Goal: Task Accomplishment & Management: Use online tool/utility

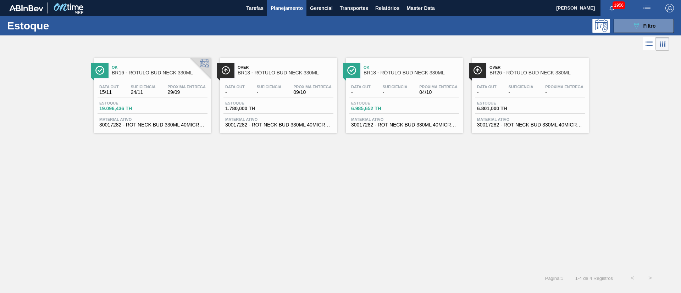
drag, startPoint x: 639, startPoint y: 24, endPoint x: 629, endPoint y: 34, distance: 13.5
click at [639, 24] on icon "089F7B8B-B2A5-4AFE-B5C0-19BA573D28AC" at bounding box center [636, 26] width 9 height 9
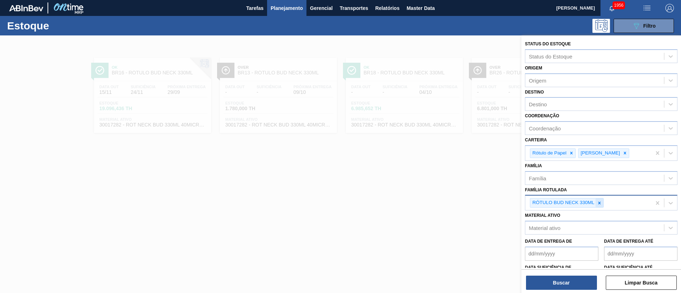
click at [599, 206] on div at bounding box center [599, 202] width 8 height 9
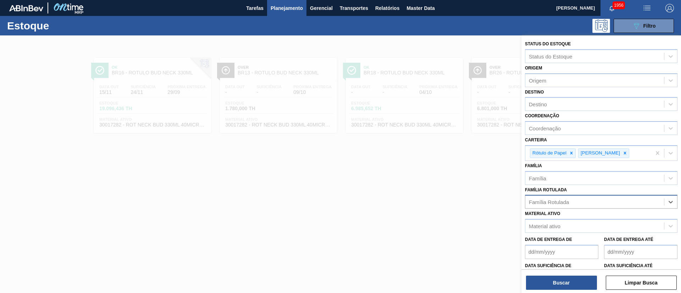
paste Rotulada "RÓTULO NECK STELLA 600ML"
type Rotulada "RÓTULO NECK STELLA 600ML"
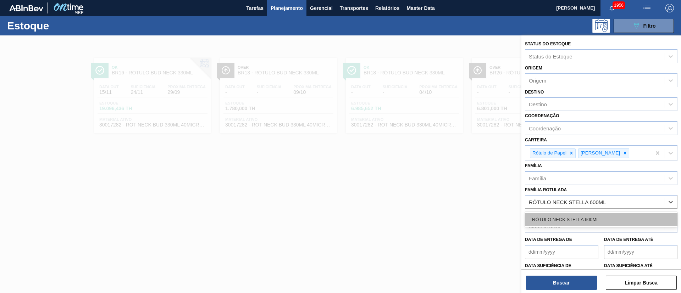
click at [557, 214] on div "RÓTULO NECK STELLA 600ML" at bounding box center [601, 219] width 152 height 13
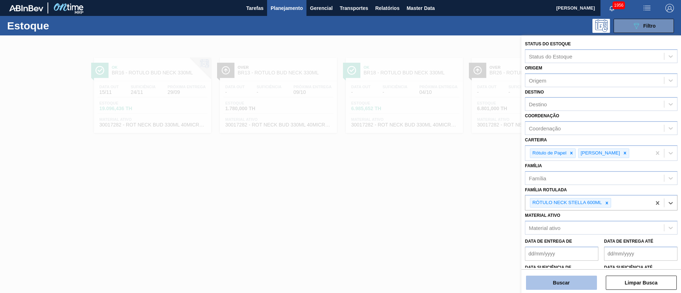
click at [563, 284] on button "Buscar" at bounding box center [561, 283] width 71 height 14
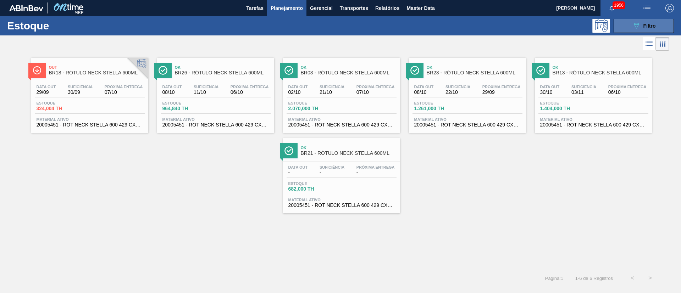
click at [631, 22] on button "089F7B8B-B2A5-4AFE-B5C0-19BA573D28AC Filtro" at bounding box center [643, 26] width 60 height 14
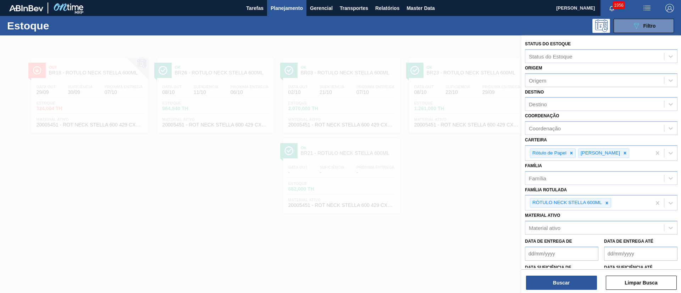
click at [469, 172] on div at bounding box center [340, 181] width 681 height 293
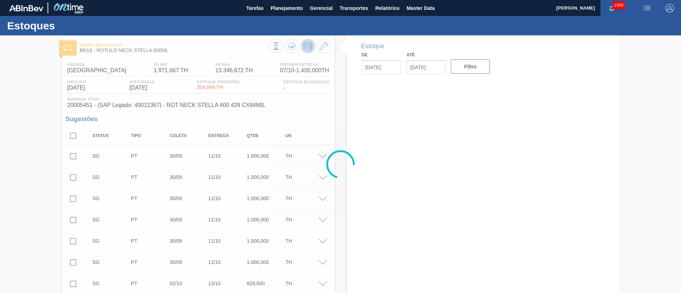
type input "[DATE]"
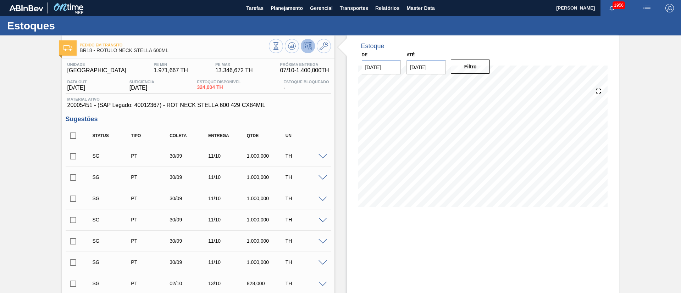
click at [77, 132] on input "checkbox" at bounding box center [73, 135] width 15 height 15
checkbox input "true"
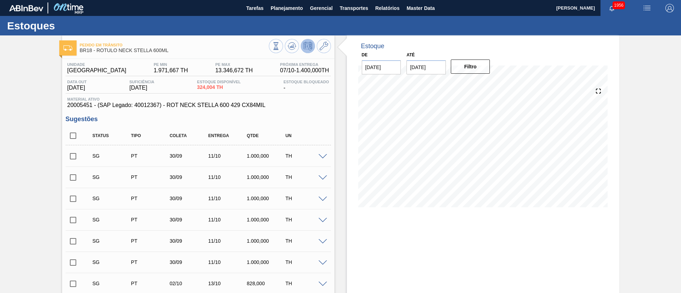
checkbox input "true"
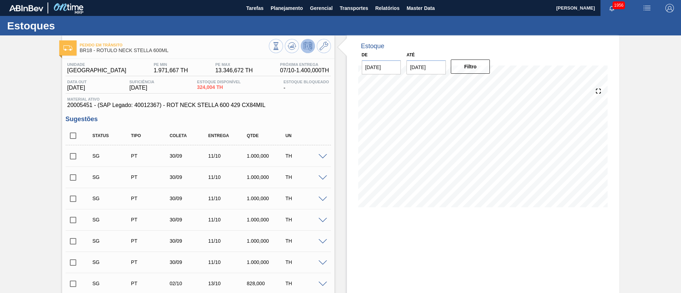
checkbox input "true"
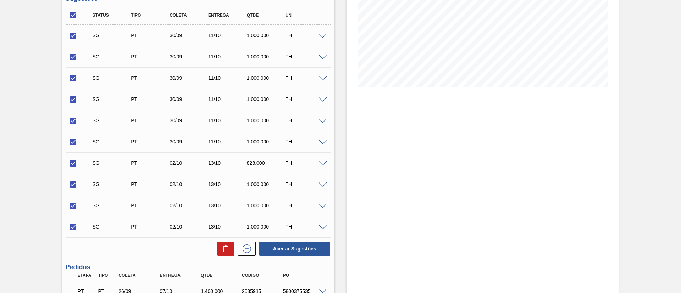
scroll to position [208, 0]
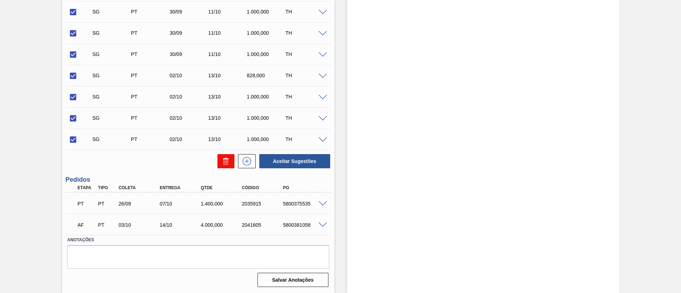
click at [218, 161] on button at bounding box center [225, 161] width 17 height 14
checkbox input "false"
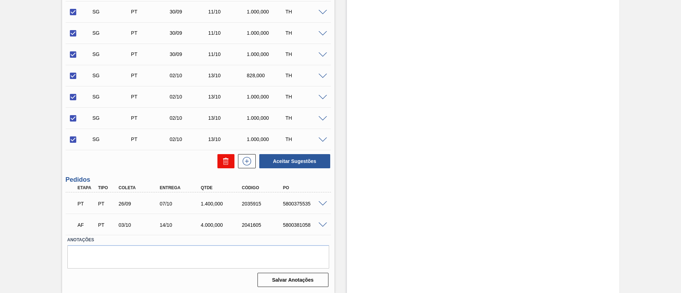
checkbox input "false"
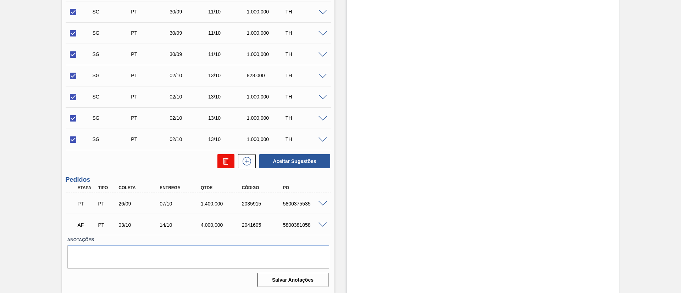
checkbox input "false"
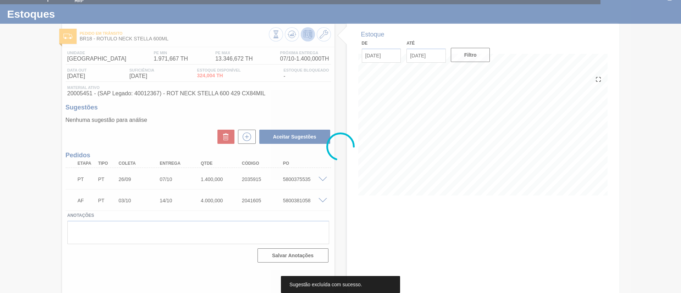
scroll to position [12, 0]
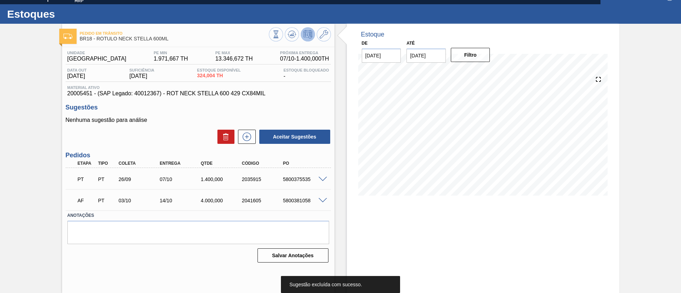
click at [321, 177] on span at bounding box center [322, 179] width 9 height 5
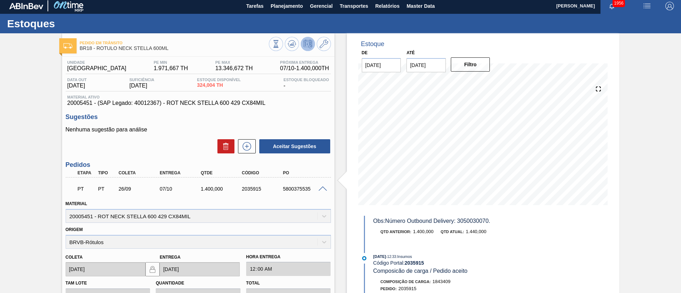
scroll to position [0, 0]
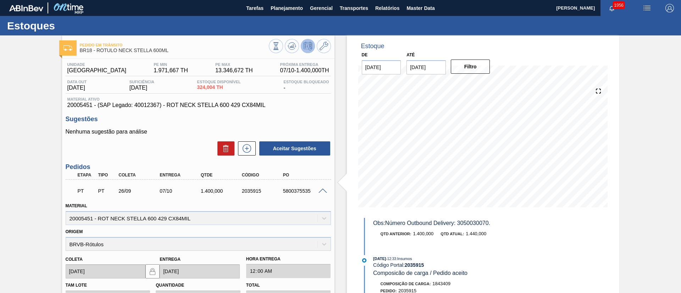
click at [289, 188] on div "5800375535" at bounding box center [304, 191] width 46 height 6
copy div "5800375535"
click at [253, 188] on div "2035915" at bounding box center [263, 191] width 46 height 6
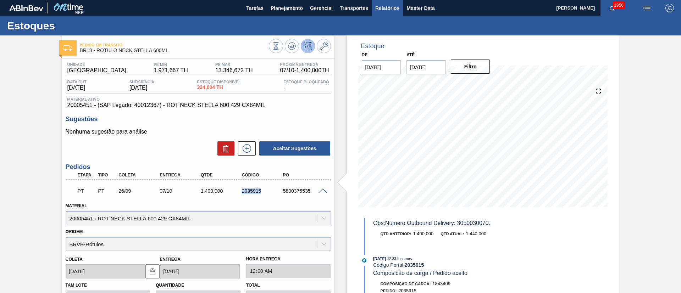
copy div "2035915"
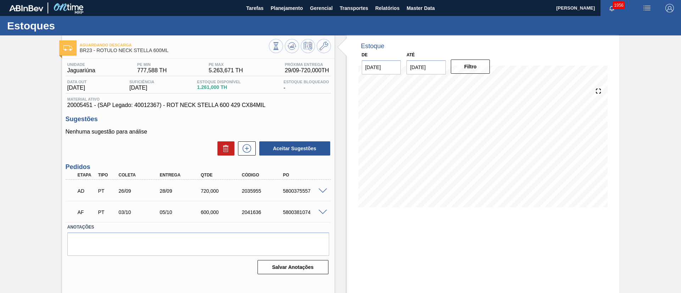
click at [299, 192] on div "5800375557" at bounding box center [304, 191] width 46 height 6
copy div "5800375557"
click at [253, 192] on div "2035955" at bounding box center [263, 191] width 46 height 6
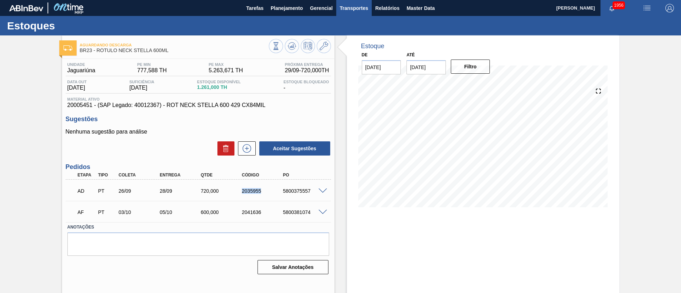
copy div "2035955"
click at [321, 190] on span at bounding box center [322, 191] width 9 height 5
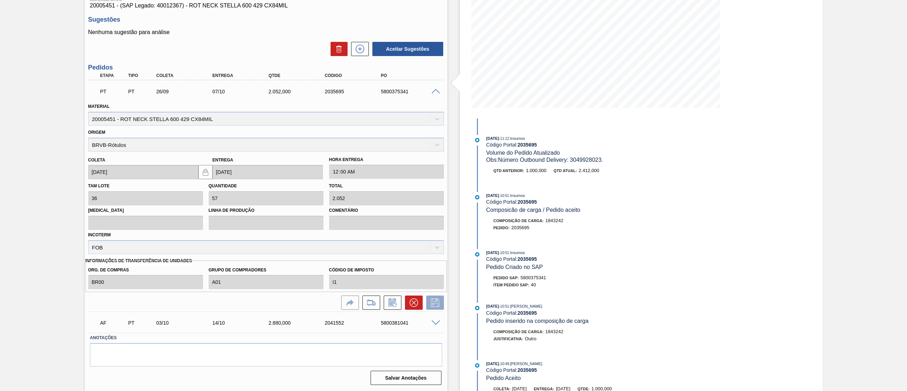
scroll to position [213, 0]
drag, startPoint x: 656, startPoint y: 1, endPoint x: 50, endPoint y: 211, distance: 642.1
click at [50, 211] on div "Pedido em Trânsito BR03 - RÓTULO NECK STELLA 600ML Unidade Aquiraz PE MIN 1.155…" at bounding box center [453, 163] width 907 height 455
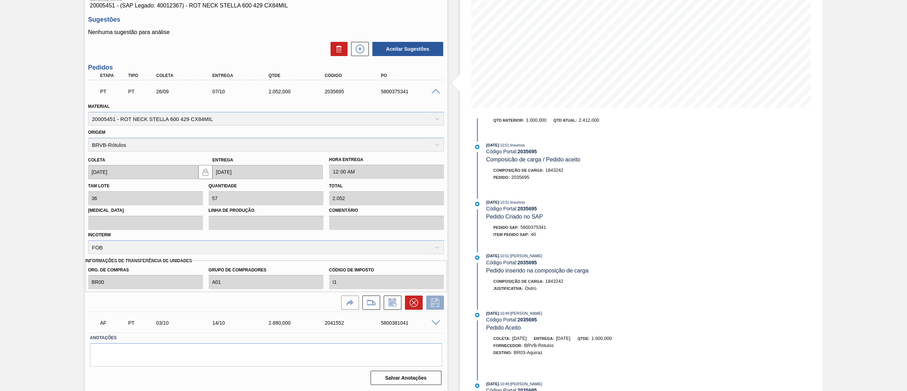
scroll to position [284, 0]
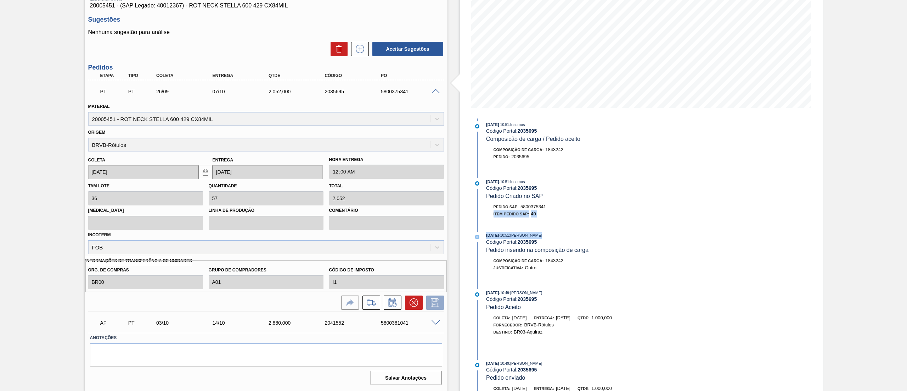
drag, startPoint x: 653, startPoint y: 242, endPoint x: 657, endPoint y: 213, distance: 30.1
click at [657, 213] on div "Estoque De 29/09/2025 Até 22/11/2025 Filtro 26/09/2025 - 11:18 : Insumos Código…" at bounding box center [641, 163] width 363 height 455
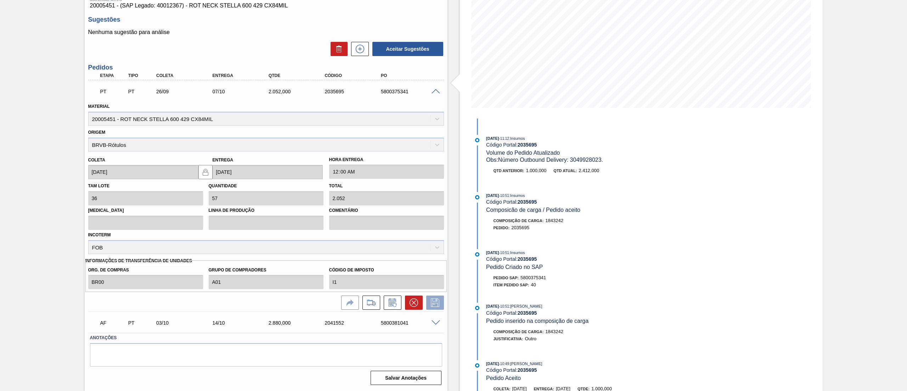
click at [680, 213] on div "Estoque De 29/09/2025 Até 22/11/2025 Filtro 26/09/2025 - 11:18 : Insumos Código…" at bounding box center [641, 163] width 363 height 455
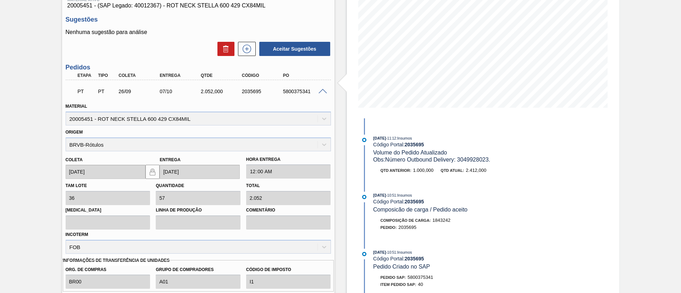
drag, startPoint x: 419, startPoint y: 52, endPoint x: 13, endPoint y: 121, distance: 411.7
click at [13, 121] on div "Pedido em Trânsito BR03 - RÓTULO NECK STELLA 600ML Unidade Aquiraz PE MIN 1.155…" at bounding box center [340, 163] width 681 height 455
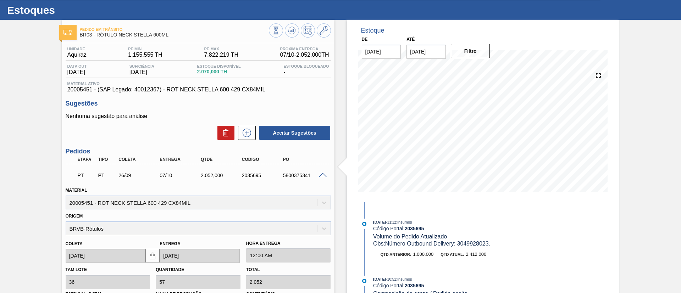
scroll to position [0, 0]
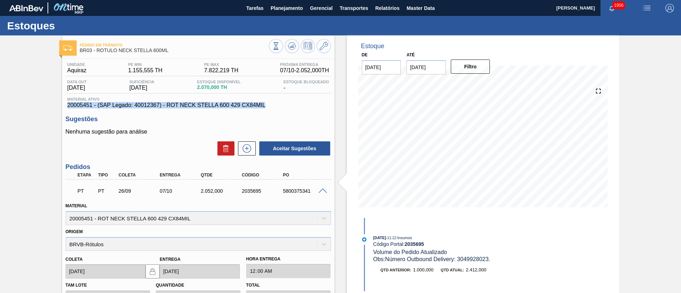
drag, startPoint x: 270, startPoint y: 105, endPoint x: 59, endPoint y: 107, distance: 211.6
click at [59, 107] on div "Pedido em Trânsito BR03 - RÓTULO NECK STELLA 600ML Unidade Aquiraz PE MIN 1.155…" at bounding box center [340, 262] width 681 height 455
copy span "20005451 - (SAP Legado: 40012367) - ROT NECK STELLA 600 429 CX84MIL"
click at [303, 191] on div "5800375341" at bounding box center [304, 191] width 46 height 6
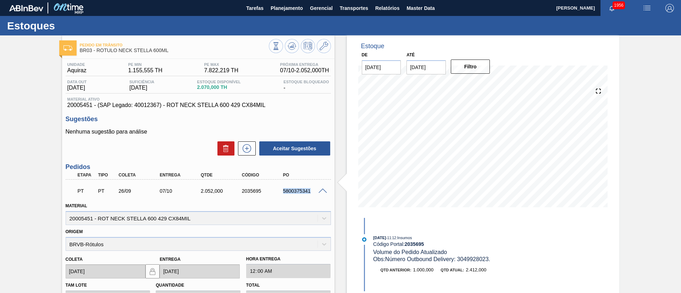
click at [303, 191] on div "5800375341" at bounding box center [304, 191] width 46 height 6
copy div "5800375341"
click at [253, 189] on div "2035695" at bounding box center [263, 191] width 46 height 6
copy div "2035695"
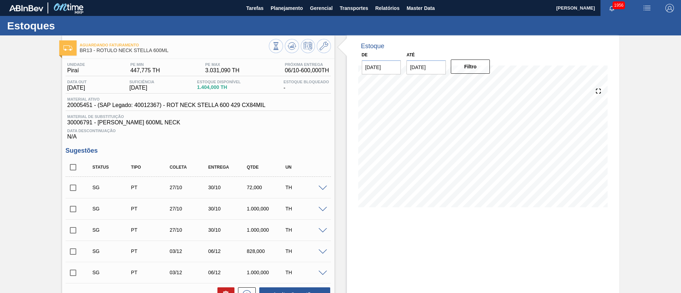
scroll to position [112, 0]
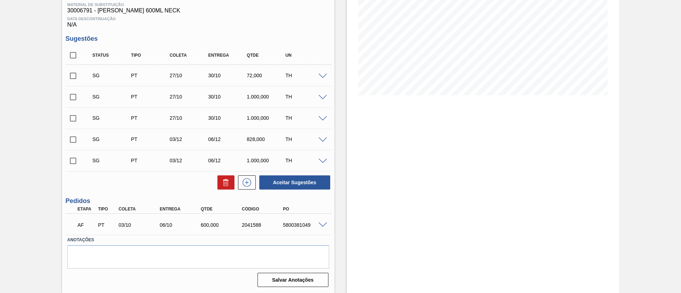
click at [323, 223] on span at bounding box center [322, 225] width 9 height 5
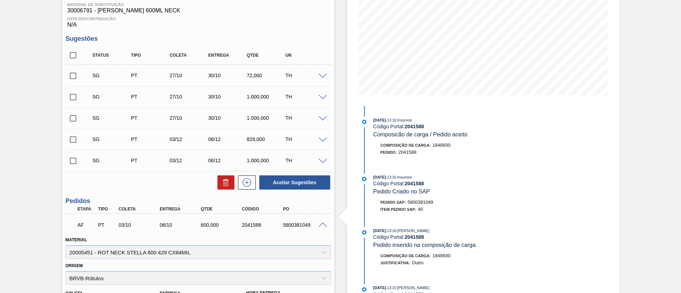
scroll to position [322, 0]
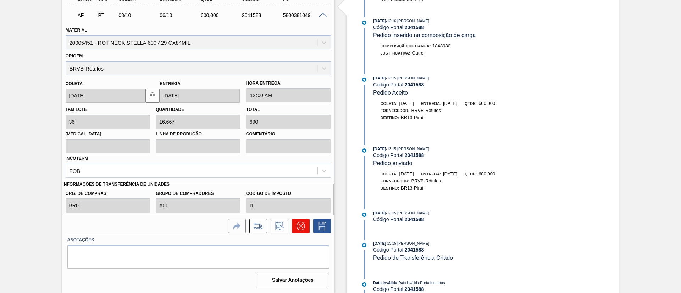
click at [297, 224] on icon at bounding box center [300, 226] width 9 height 9
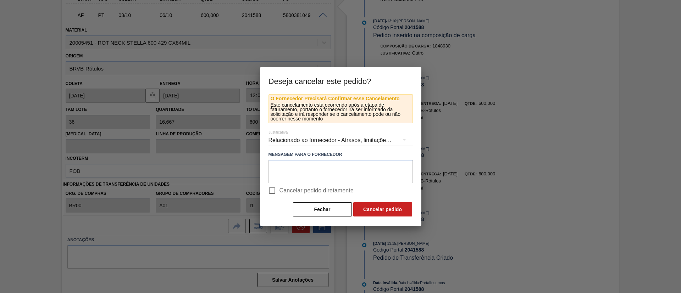
click at [300, 188] on span "Cancelar pedido diretamente" at bounding box center [316, 190] width 74 height 9
click at [279, 188] on input "Cancelar pedido diretamente" at bounding box center [271, 190] width 15 height 15
checkbox input "true"
click at [374, 207] on button "Cancelar pedido" at bounding box center [382, 209] width 59 height 14
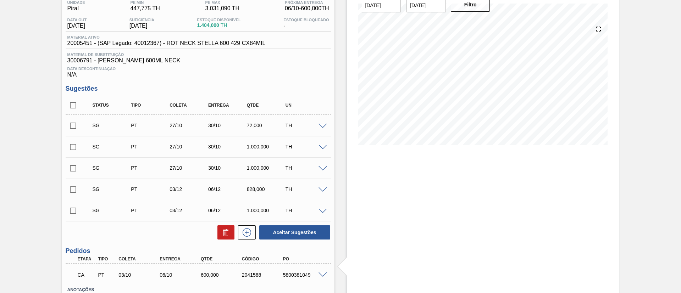
scroll to position [112, 0]
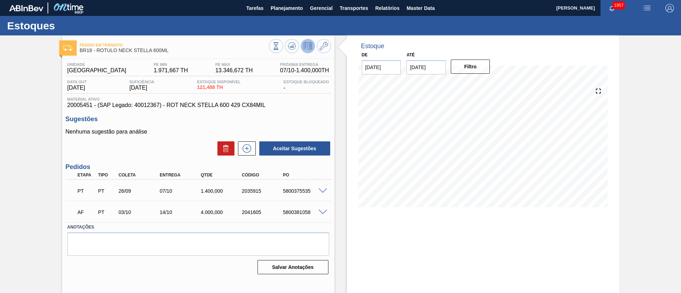
click at [322, 210] on span at bounding box center [322, 212] width 9 height 5
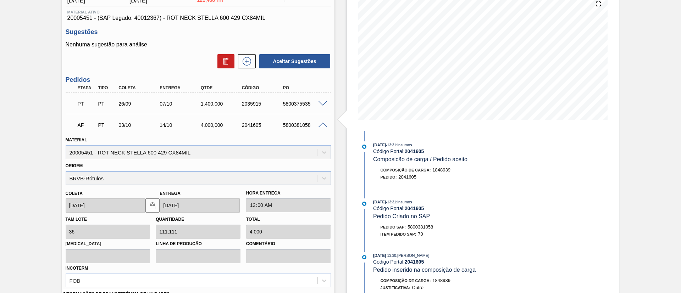
scroll to position [197, 0]
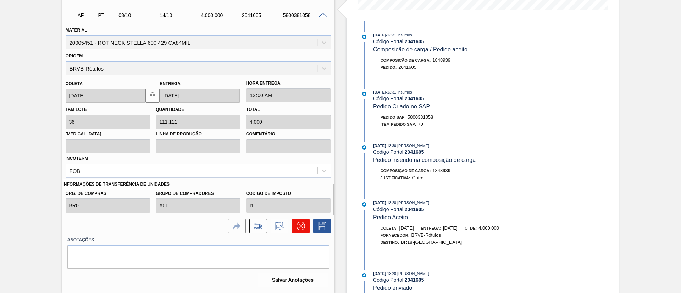
click at [303, 232] on button at bounding box center [301, 226] width 18 height 14
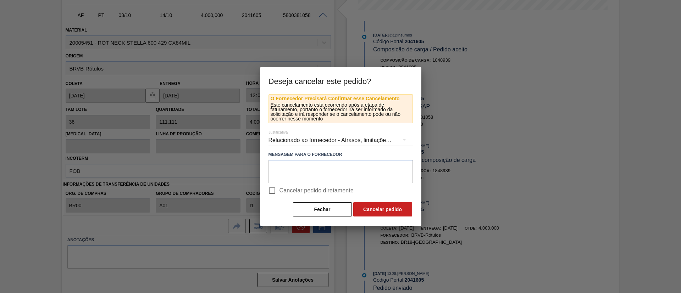
click at [299, 192] on span "Cancelar pedido diretamente" at bounding box center [316, 190] width 74 height 9
click at [279, 192] on input "Cancelar pedido diretamente" at bounding box center [271, 190] width 15 height 15
checkbox input "true"
click at [379, 207] on button "Cancelar pedido" at bounding box center [382, 209] width 59 height 14
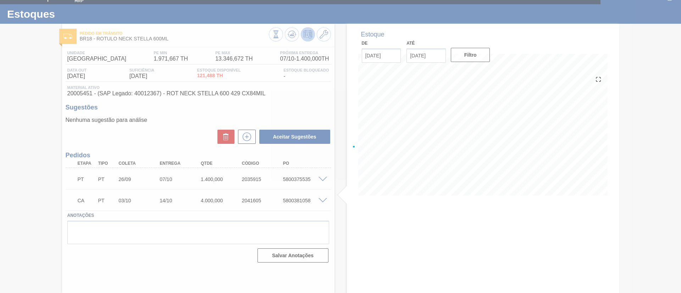
scroll to position [12, 0]
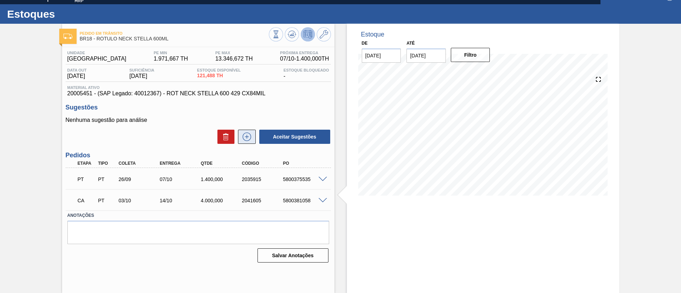
click at [246, 130] on button at bounding box center [247, 137] width 18 height 14
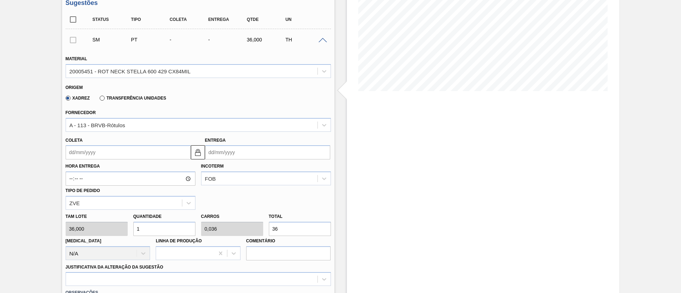
scroll to position [118, 0]
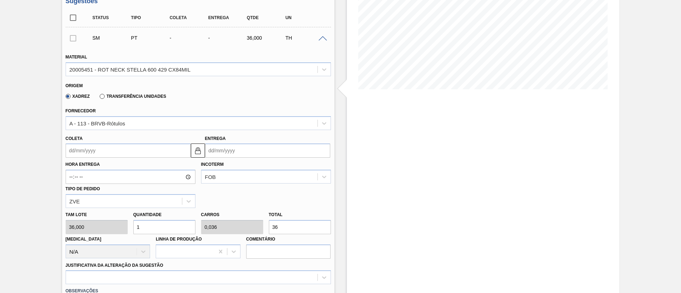
click at [93, 152] on input "Coleta" at bounding box center [128, 151] width 125 height 14
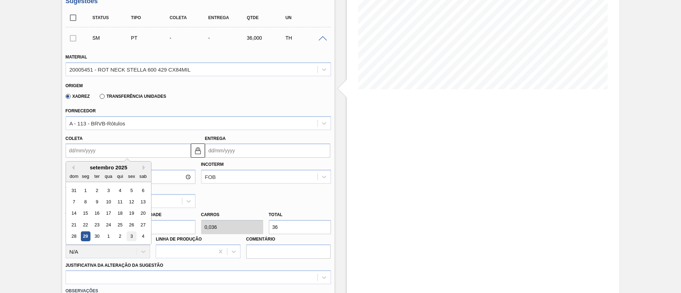
click at [127, 234] on div "3" at bounding box center [132, 237] width 10 height 10
type input "[DATE]"
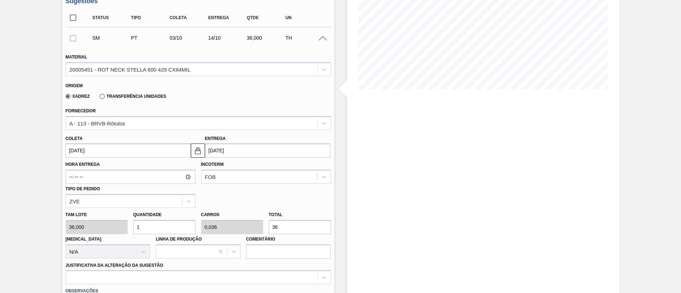
click at [247, 229] on div "[PERSON_NAME] 36,000 Quantidade 1 Carros 0,036 Total 36 [MEDICAL_DATA] N/A Linh…" at bounding box center [198, 233] width 271 height 51
type input "0,028"
type input "0,001"
type input "1"
type input "0,278"
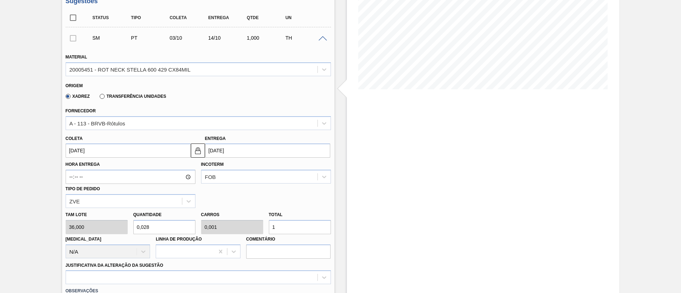
type input "0,01"
type input "10"
type input "2,778"
type input "0,1"
type input "100"
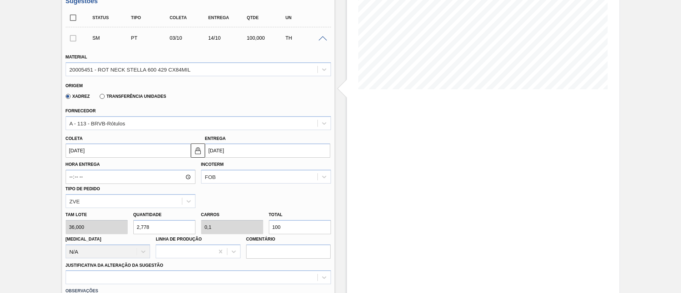
type input "27,778"
type input "1"
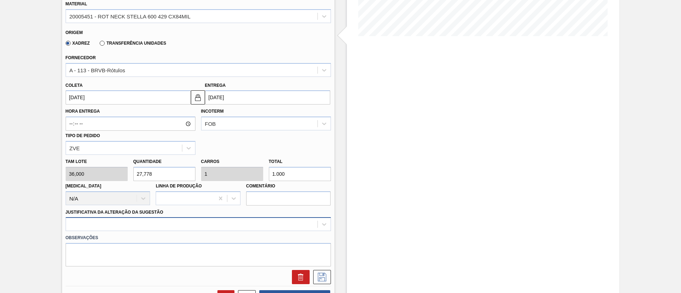
type input "1.000"
click at [146, 226] on div at bounding box center [198, 224] width 265 height 14
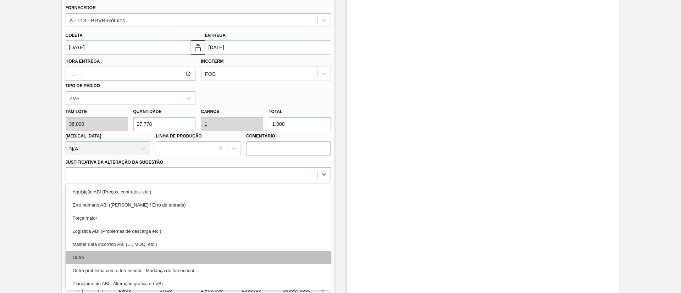
click at [121, 258] on div "Outro" at bounding box center [198, 257] width 265 height 13
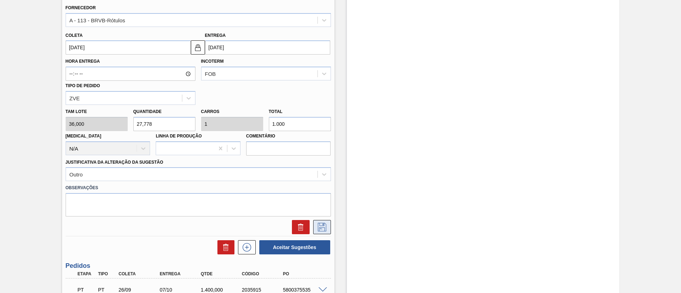
click at [325, 225] on icon at bounding box center [321, 227] width 11 height 9
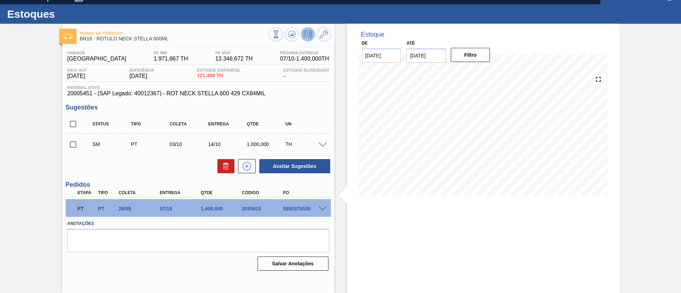
scroll to position [12, 0]
click at [75, 148] on input "checkbox" at bounding box center [73, 144] width 15 height 15
click at [280, 167] on button "Aceitar Sugestões" at bounding box center [294, 166] width 71 height 14
checkbox input "false"
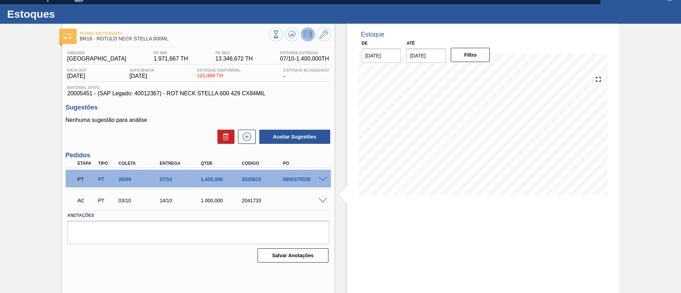
click at [319, 200] on span at bounding box center [322, 200] width 9 height 5
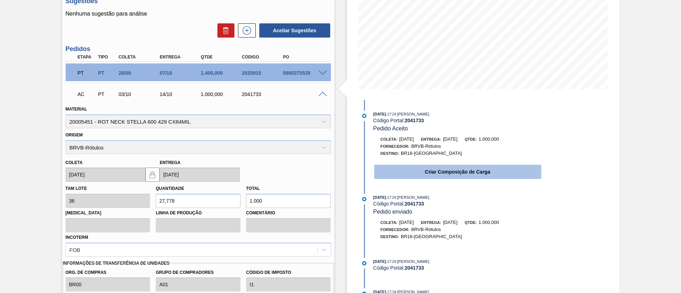
click at [416, 171] on button "Criar Composição de Carga" at bounding box center [457, 172] width 167 height 14
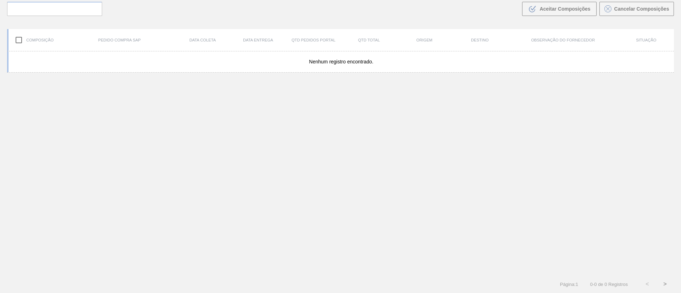
scroll to position [51, 0]
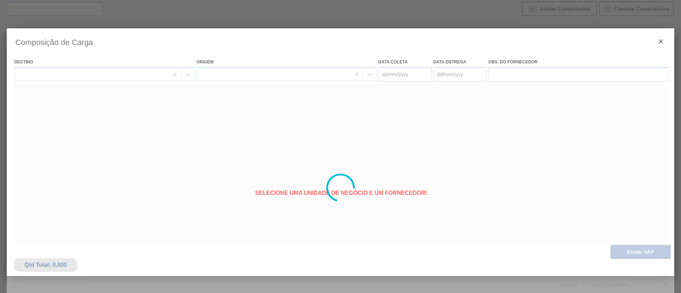
type coleta "[DATE]"
type entrega "[DATE]"
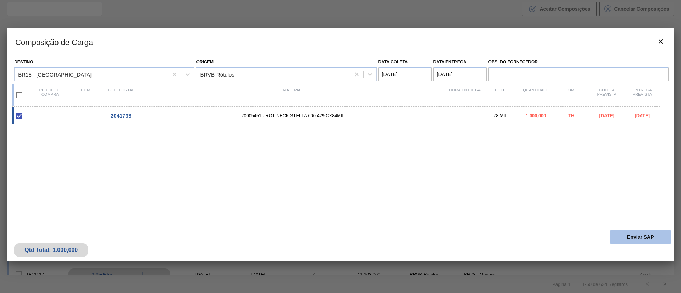
click at [629, 234] on button "Enviar SAP" at bounding box center [640, 237] width 60 height 14
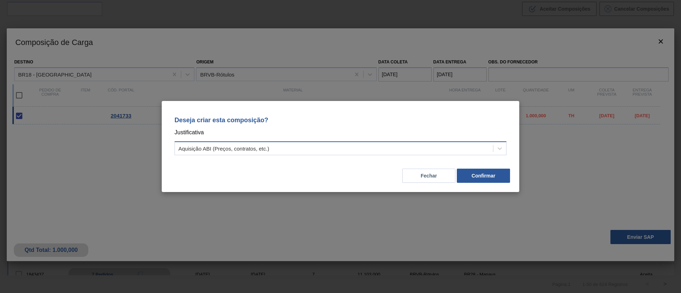
drag, startPoint x: 303, startPoint y: 145, endPoint x: 240, endPoint y: 153, distance: 63.6
click at [299, 145] on div "Aquisição ABI (Preços, contratos, etc.)" at bounding box center [334, 149] width 318 height 10
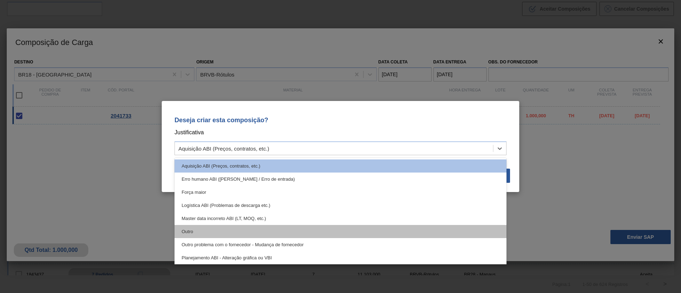
click at [218, 233] on div "Outro" at bounding box center [340, 231] width 332 height 13
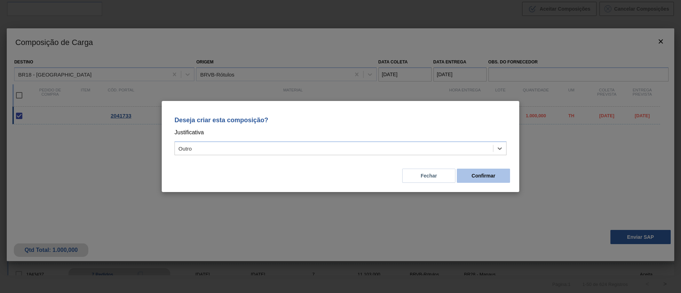
click at [473, 178] on button "Confirmar" at bounding box center [483, 176] width 53 height 14
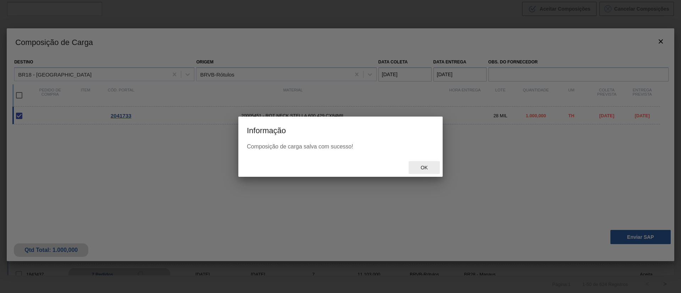
click at [422, 168] on span "Ok" at bounding box center [424, 168] width 18 height 6
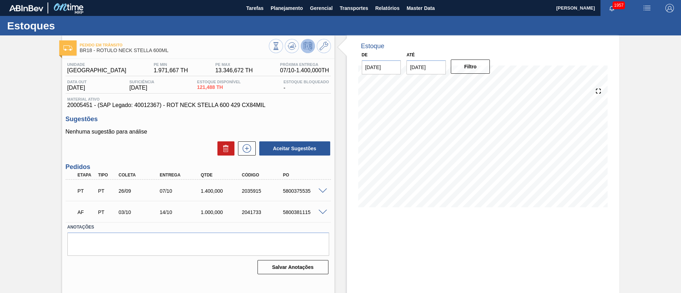
click at [297, 212] on div "5800381115" at bounding box center [304, 212] width 46 height 6
copy div "5800381115"
click at [297, 191] on div "5800375535" at bounding box center [304, 191] width 46 height 6
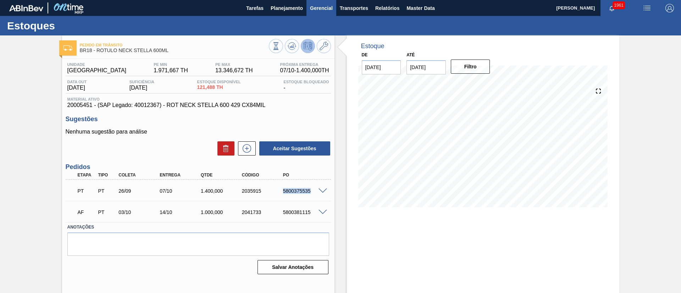
copy div "5800375535"
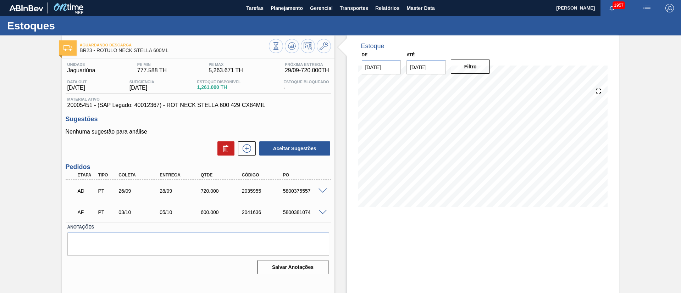
scroll to position [12, 0]
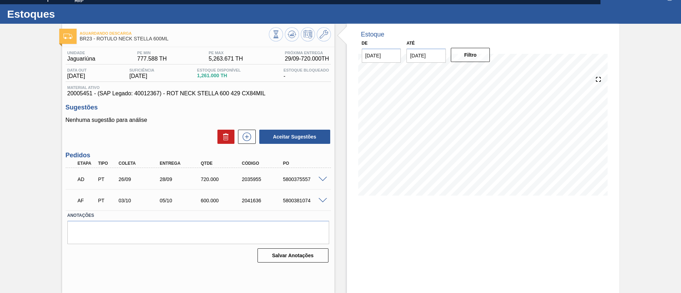
click at [322, 199] on span at bounding box center [322, 200] width 9 height 5
type input "16,667"
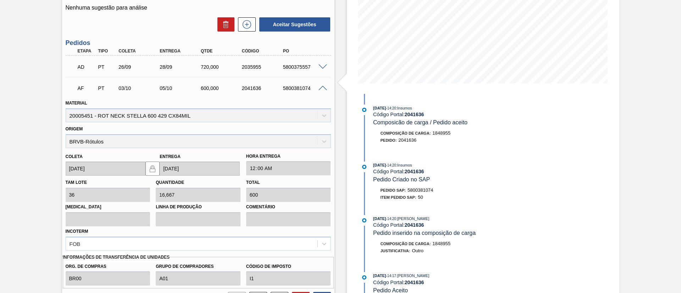
scroll to position [197, 0]
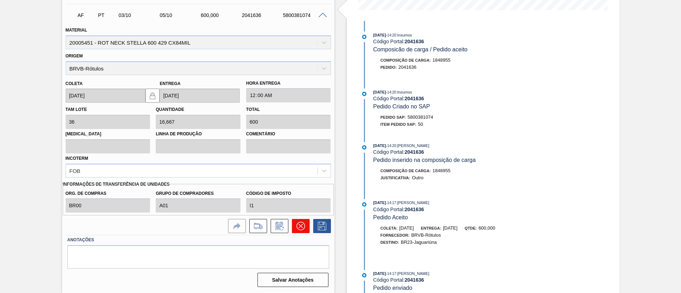
click at [298, 225] on icon at bounding box center [300, 226] width 9 height 9
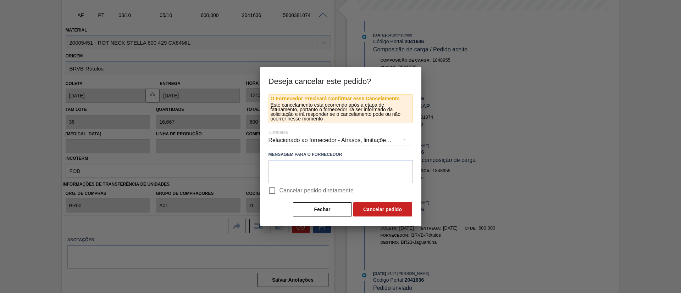
click at [305, 190] on span "Cancelar pedido diretamente" at bounding box center [316, 190] width 74 height 9
click at [279, 190] on input "Cancelar pedido diretamente" at bounding box center [271, 190] width 15 height 15
checkbox input "true"
click at [372, 204] on button "Cancelar pedido" at bounding box center [382, 209] width 59 height 14
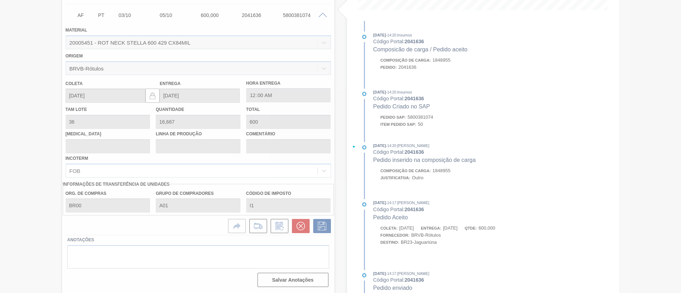
scroll to position [12, 0]
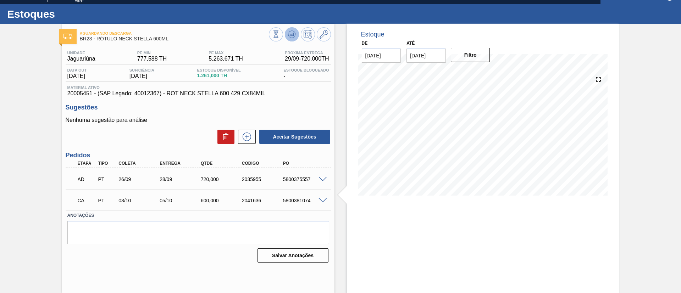
click at [296, 37] on button at bounding box center [292, 34] width 14 height 14
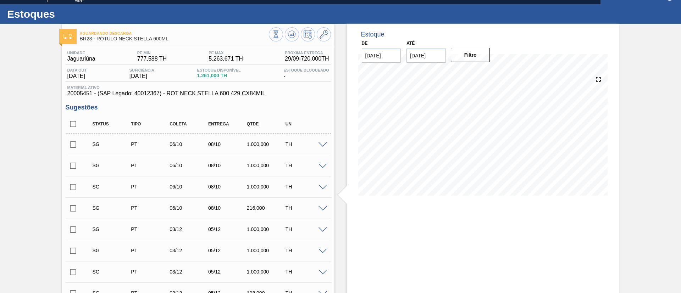
click at [73, 126] on input "checkbox" at bounding box center [73, 124] width 15 height 15
checkbox input "true"
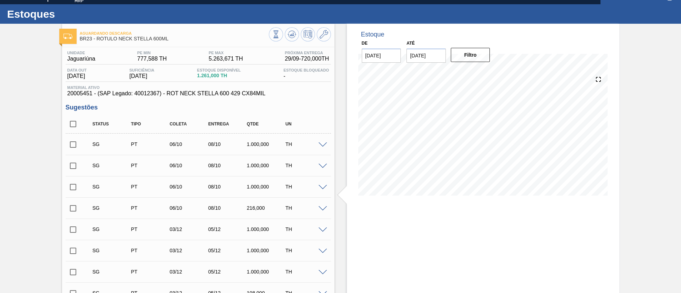
checkbox input "true"
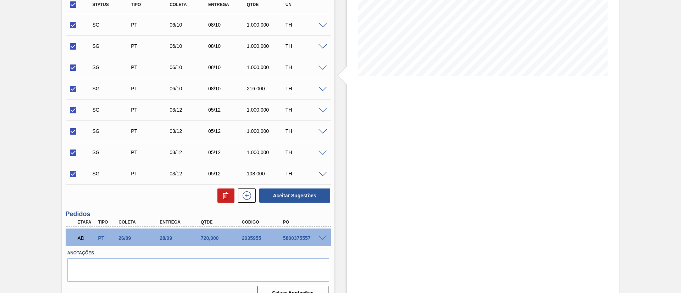
scroll to position [144, 0]
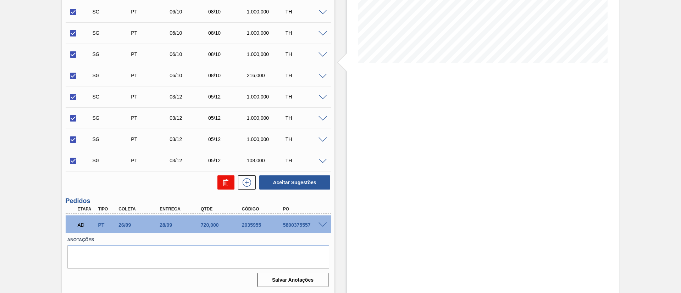
click at [229, 185] on icon at bounding box center [226, 182] width 9 height 9
checkbox input "false"
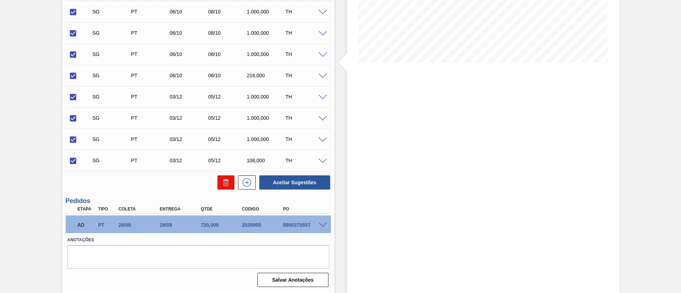
checkbox input "false"
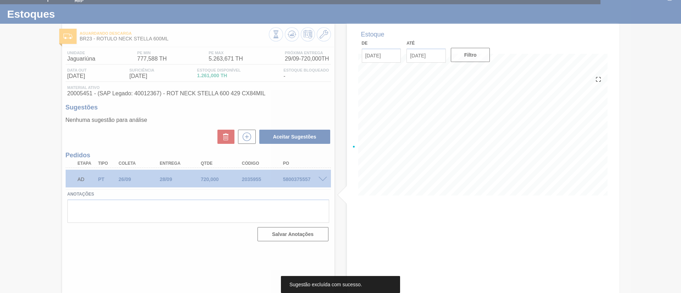
scroll to position [12, 0]
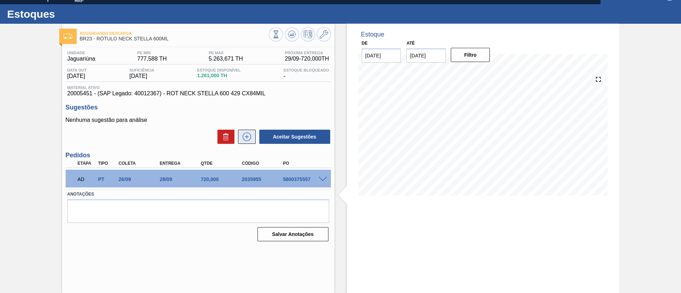
click at [248, 139] on icon at bounding box center [246, 137] width 11 height 9
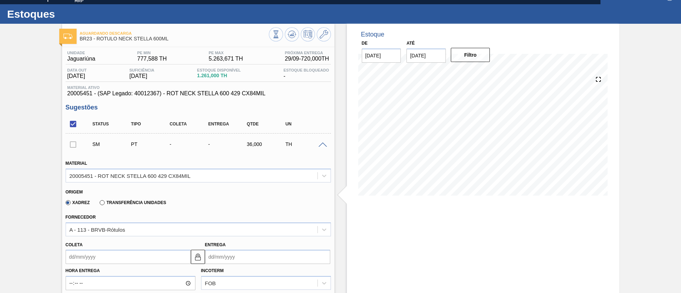
scroll to position [171, 0]
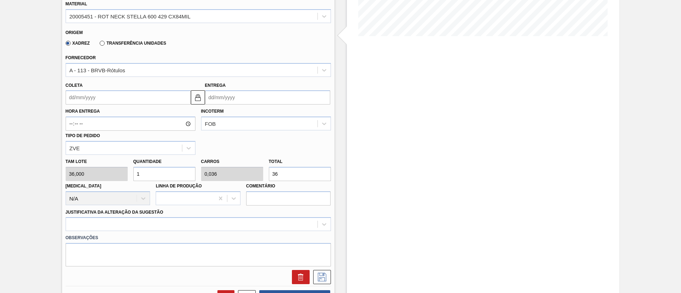
click at [88, 101] on input "Coleta" at bounding box center [128, 97] width 125 height 14
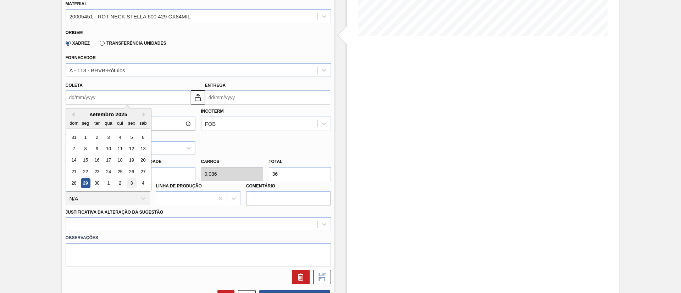
click at [132, 185] on div "3" at bounding box center [132, 184] width 10 height 10
type input "[DATE]"
type input "05/10/2025"
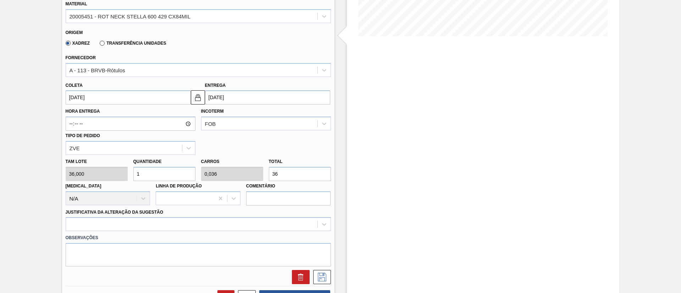
click at [248, 173] on div "[PERSON_NAME] 36,000 Quantidade 1 Carros 0,036 Total 36 [MEDICAL_DATA] N/A Linh…" at bounding box center [198, 180] width 271 height 51
type input "0,139"
type input "0,005"
type input "5"
type input "0"
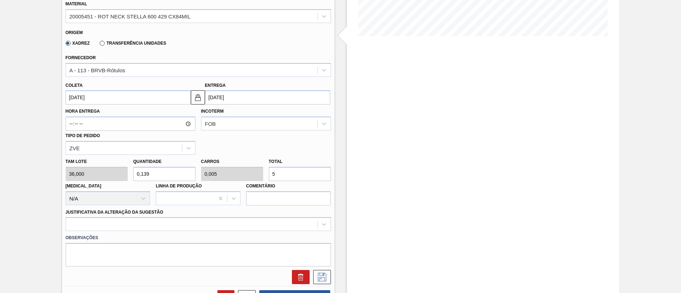
type input "0"
type input "0,167"
type input "0,006"
type input "6"
type input "1,667"
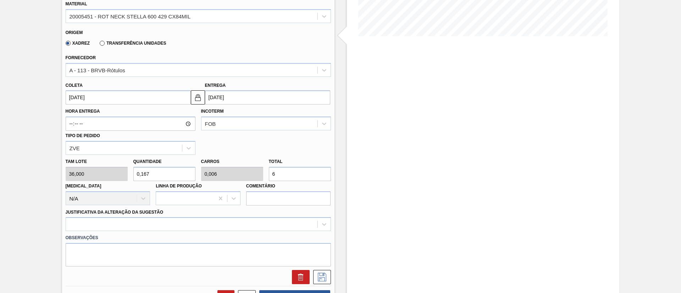
type input "0,06"
type input "60"
type input "16,667"
type input "0,6"
type input "600"
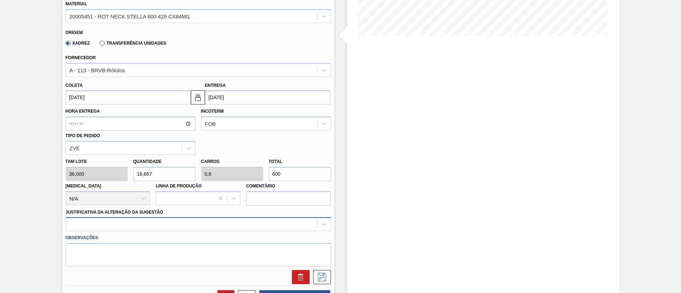
click at [179, 223] on div at bounding box center [198, 224] width 265 height 14
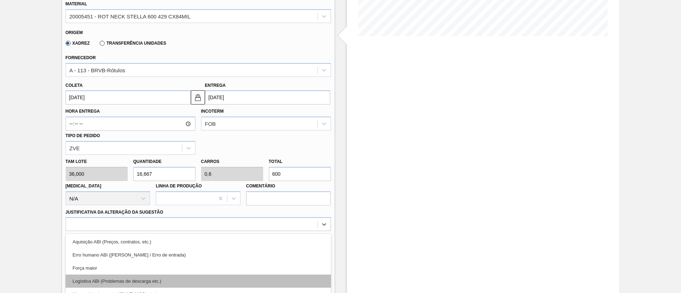
scroll to position [221, 0]
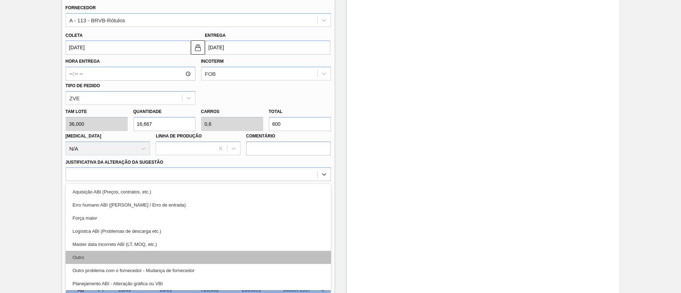
click at [132, 261] on div "Outro" at bounding box center [198, 257] width 265 height 13
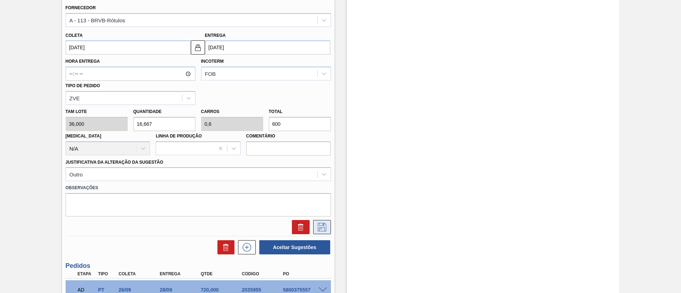
click at [326, 223] on icon at bounding box center [321, 227] width 11 height 9
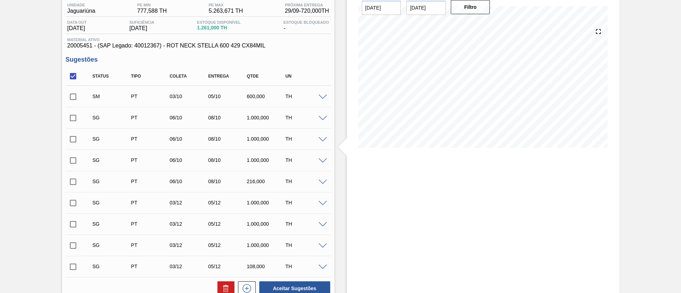
scroll to position [59, 0]
click at [74, 75] on input "checkbox" at bounding box center [73, 76] width 15 height 15
checkbox input "true"
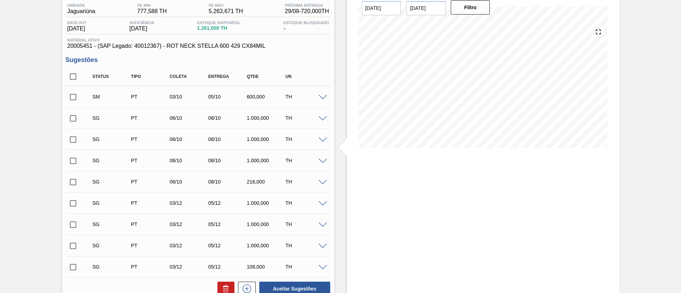
checkbox input "true"
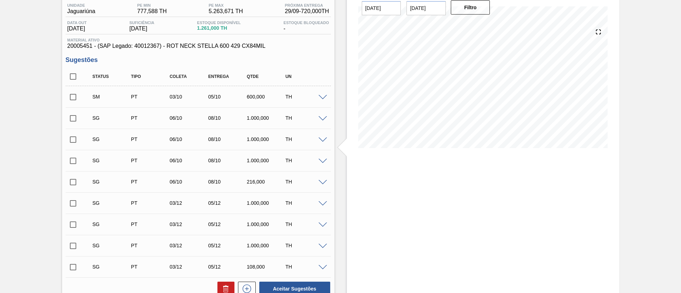
checkbox input "true"
click at [72, 94] on input "checkbox" at bounding box center [73, 97] width 15 height 15
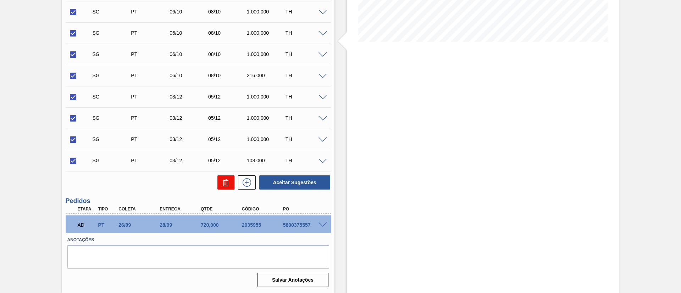
click at [224, 181] on icon at bounding box center [226, 182] width 9 height 9
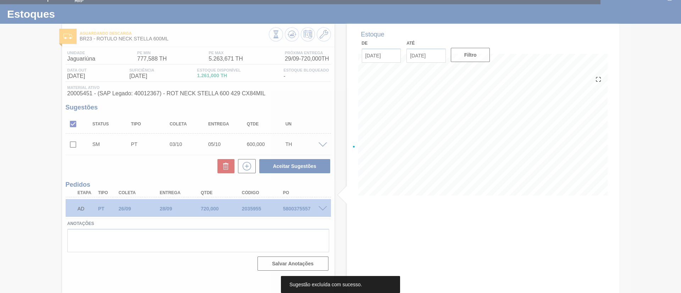
scroll to position [12, 0]
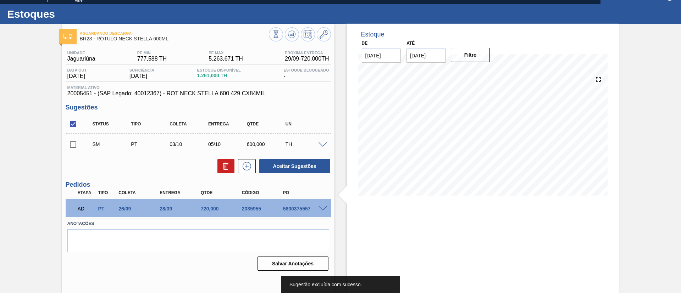
click at [73, 143] on input "checkbox" at bounding box center [73, 144] width 15 height 15
checkbox input "true"
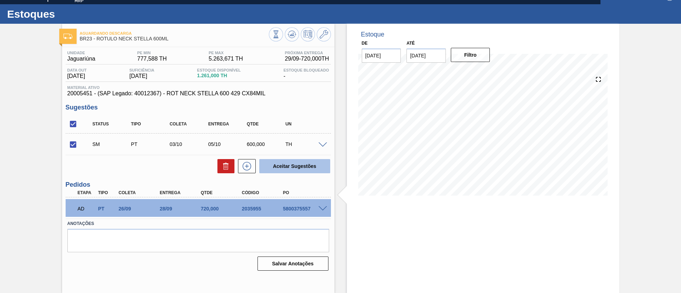
click at [291, 170] on button "Aceitar Sugestões" at bounding box center [294, 166] width 71 height 14
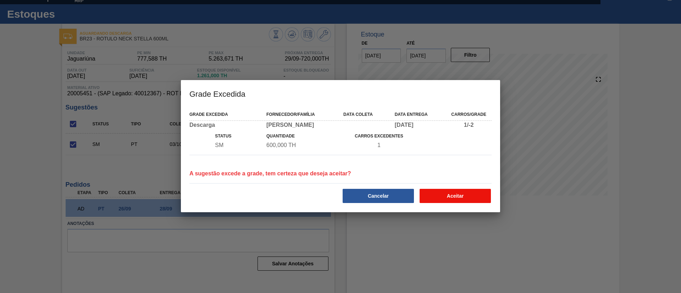
click at [449, 193] on button "Aceitar" at bounding box center [454, 196] width 71 height 14
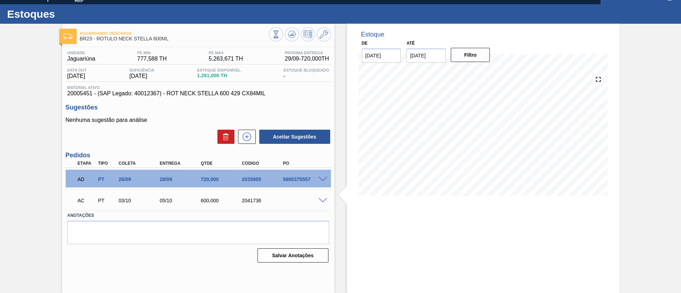
click at [318, 199] on span at bounding box center [322, 200] width 9 height 5
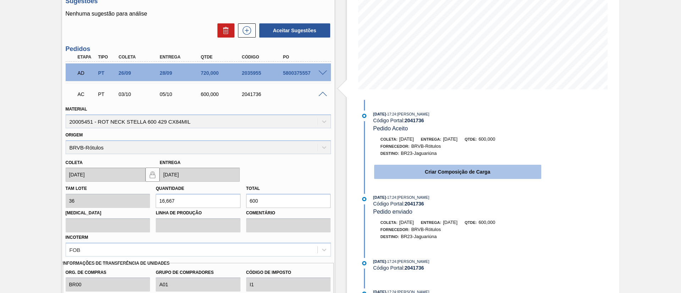
click at [418, 174] on button "Criar Composição de Carga" at bounding box center [457, 172] width 167 height 14
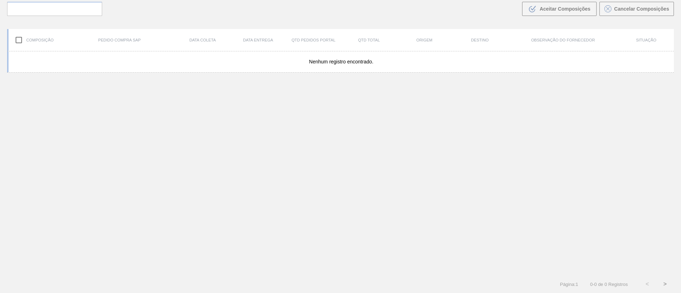
scroll to position [51, 0]
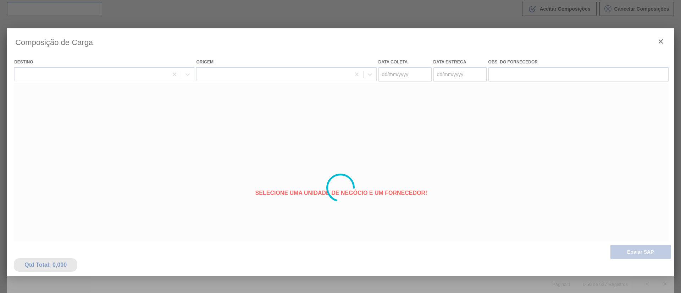
type coleta "[DATE]"
type entrega "05/10/2025"
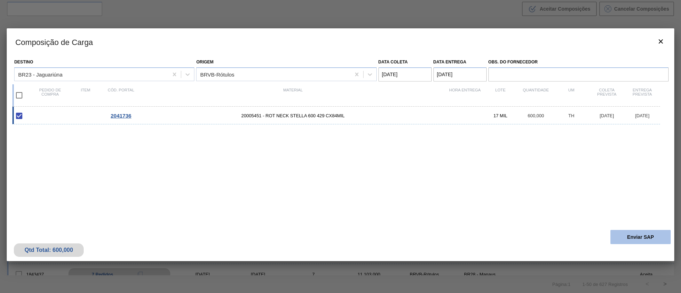
click at [620, 231] on button "Enviar SAP" at bounding box center [640, 237] width 60 height 14
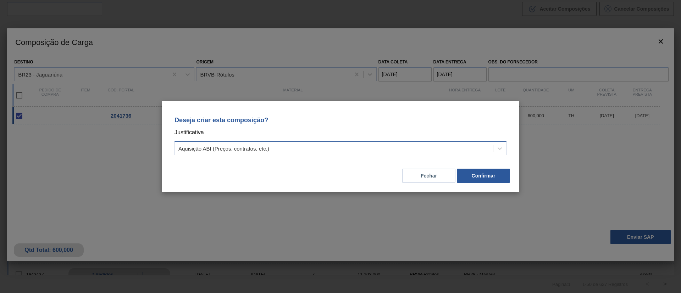
click at [366, 149] on div "Aquisição ABI (Preços, contratos, etc.)" at bounding box center [334, 149] width 318 height 10
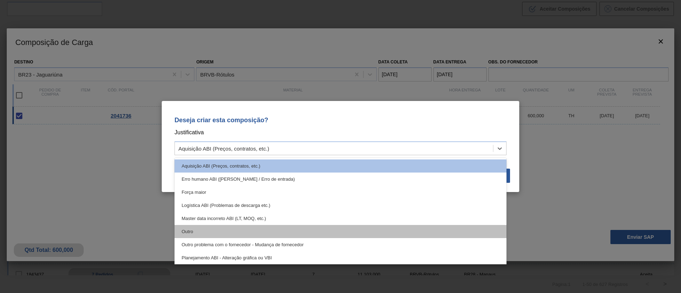
click at [195, 235] on div "Outro" at bounding box center [340, 231] width 332 height 13
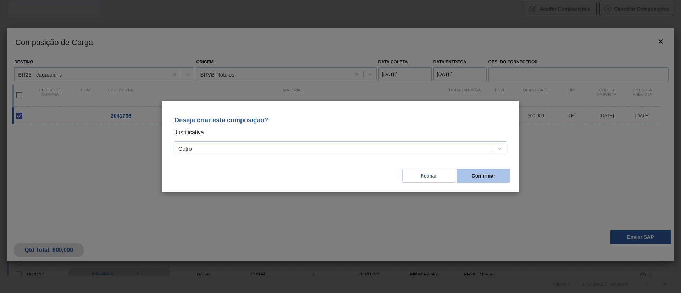
click at [481, 174] on button "Confirmar" at bounding box center [483, 176] width 53 height 14
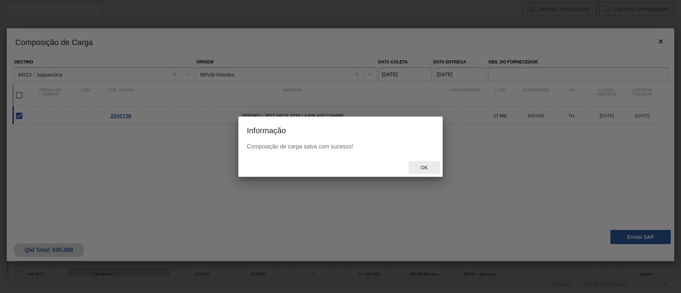
click at [422, 168] on span "Ok" at bounding box center [424, 168] width 18 height 6
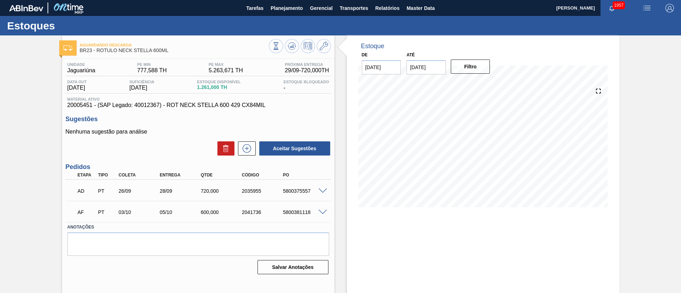
click at [295, 210] on div "5800381118" at bounding box center [304, 212] width 46 height 6
copy div "5800381118"
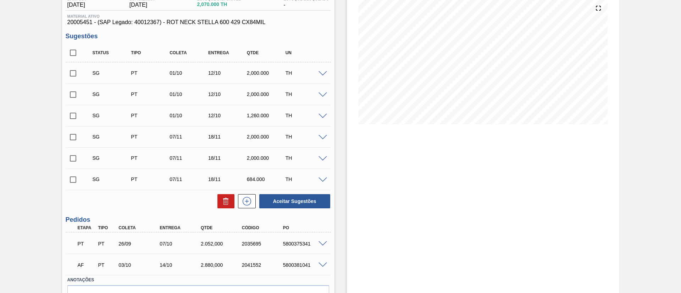
scroll to position [123, 0]
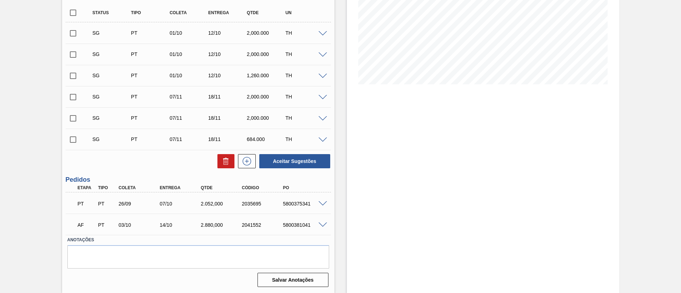
click at [322, 223] on span at bounding box center [322, 225] width 9 height 5
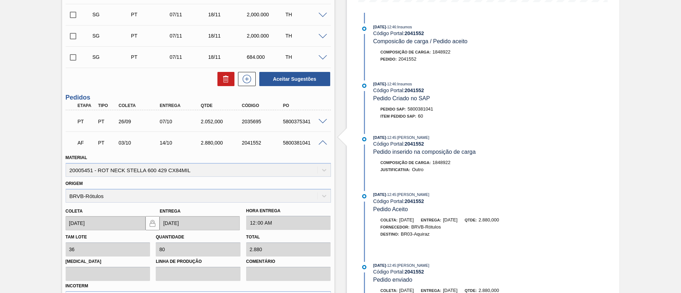
scroll to position [319, 0]
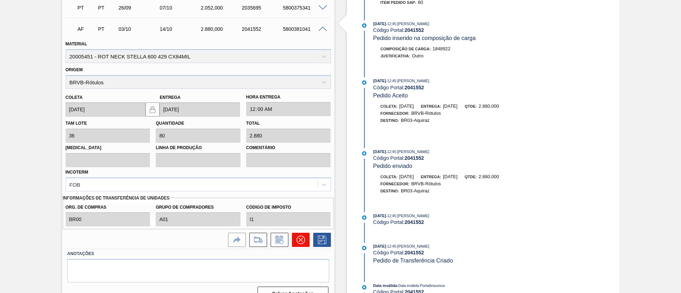
click at [292, 237] on button at bounding box center [301, 240] width 18 height 14
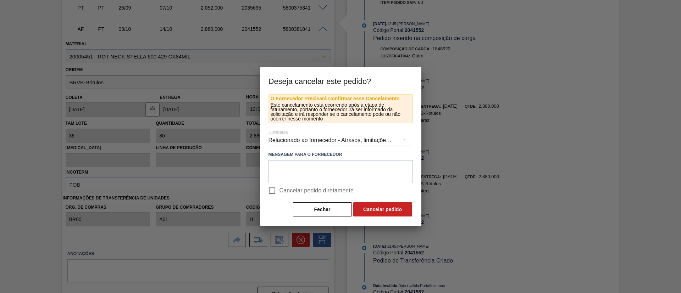
click at [310, 192] on span "Cancelar pedido diretamente" at bounding box center [316, 190] width 74 height 9
click at [279, 192] on input "Cancelar pedido diretamente" at bounding box center [271, 190] width 15 height 15
checkbox input "true"
click at [363, 205] on button "Cancelar pedido" at bounding box center [382, 209] width 59 height 14
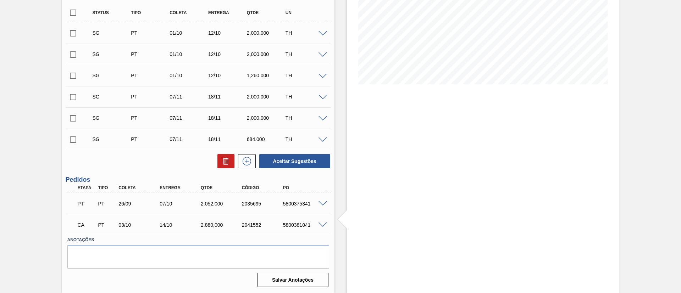
scroll to position [70, 0]
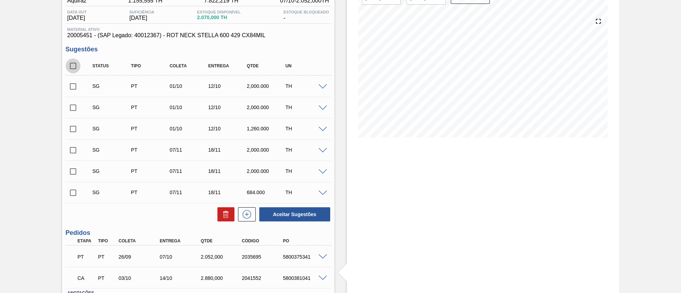
click at [77, 67] on input "checkbox" at bounding box center [73, 65] width 15 height 15
checkbox input "true"
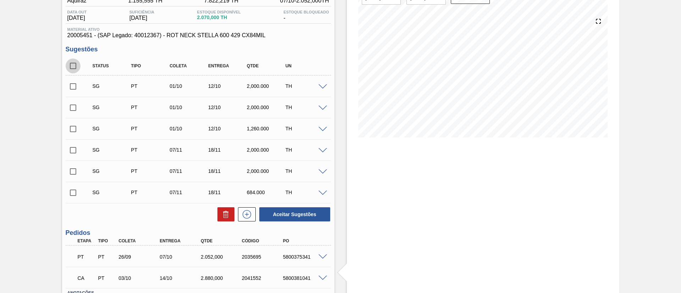
checkbox input "true"
click at [223, 212] on icon at bounding box center [225, 212] width 5 height 1
checkbox input "false"
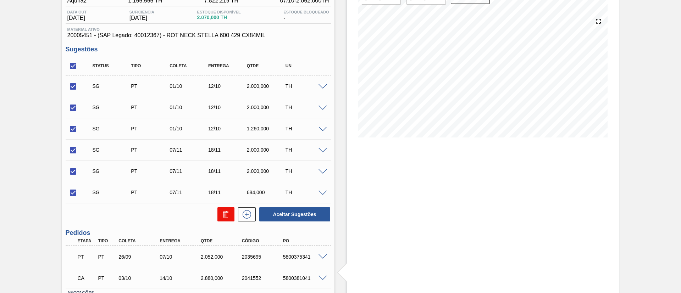
checkbox input "false"
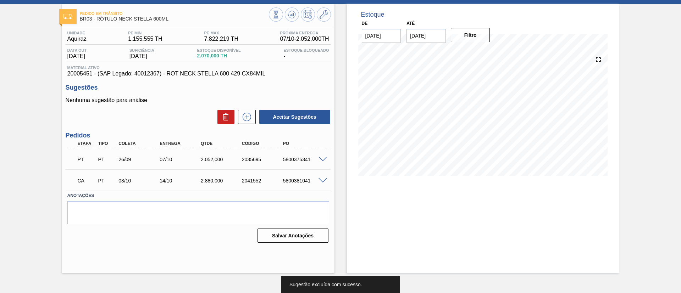
scroll to position [9, 0]
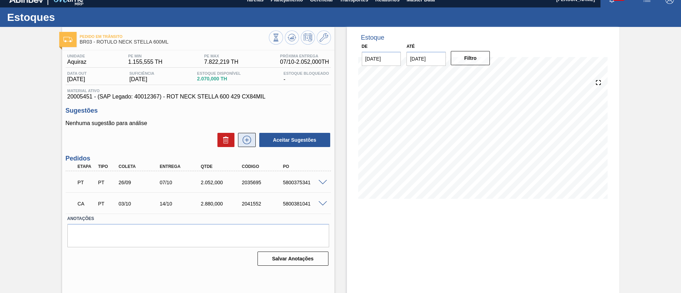
click at [243, 136] on icon at bounding box center [246, 140] width 11 height 9
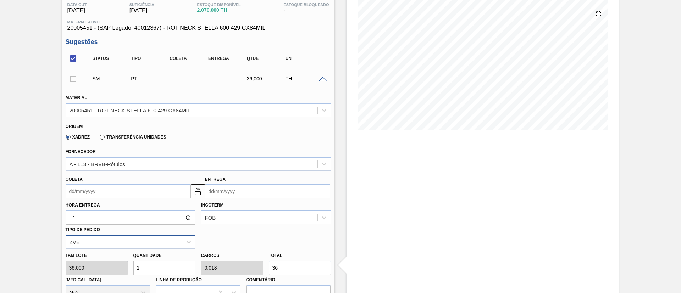
scroll to position [168, 0]
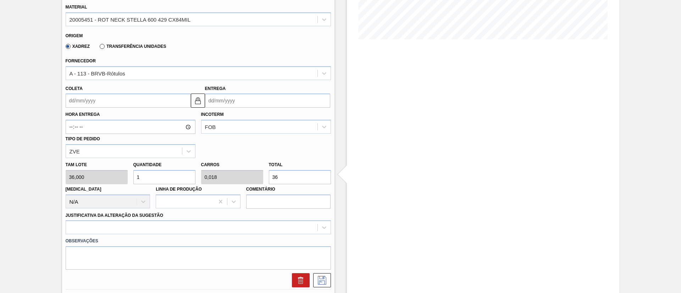
click at [107, 99] on input "Coleta" at bounding box center [128, 101] width 125 height 14
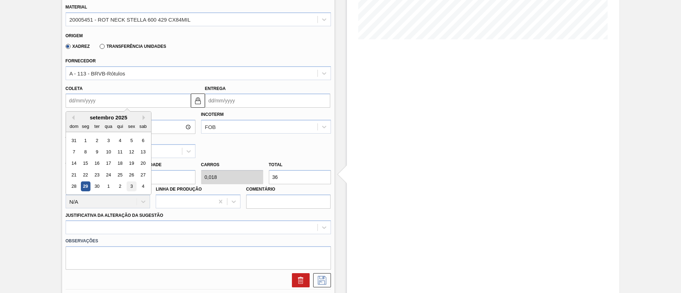
click at [133, 187] on div "3" at bounding box center [132, 187] width 10 height 10
type input "[DATE]"
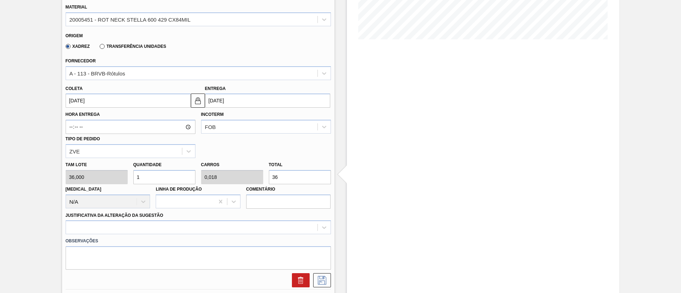
click at [251, 175] on div "[PERSON_NAME] 36,000 Quantidade 1 Carros 0,018 Total 36 [MEDICAL_DATA] N/A Linh…" at bounding box center [198, 183] width 271 height 51
type input "0,028"
type input "0,001"
type input "1"
type input "0,278"
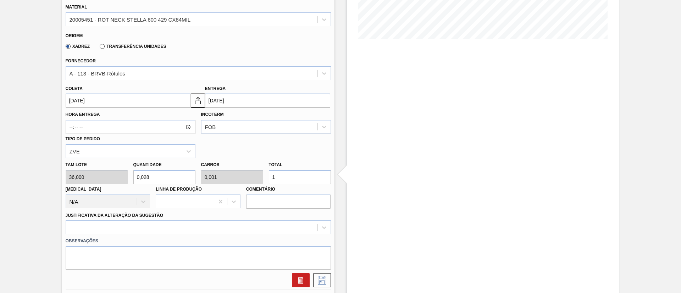
type input "0,005"
type input "10"
type input "2,778"
type input "0,05"
type input "100"
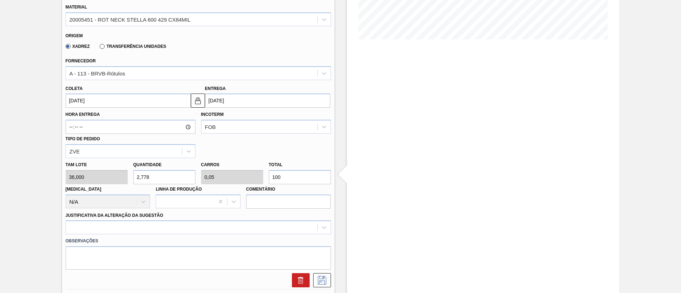
type input "27,778"
type input "0,5"
type input "1.000"
click at [165, 221] on div at bounding box center [198, 227] width 265 height 14
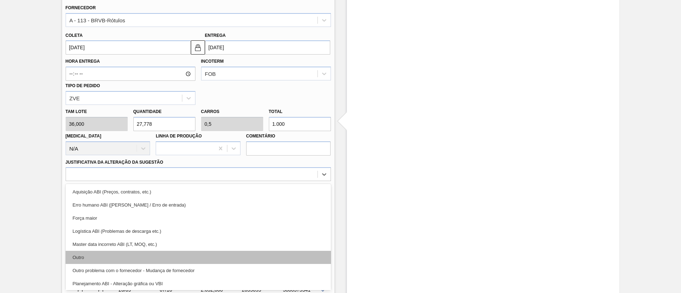
click at [137, 253] on div "Outro" at bounding box center [198, 257] width 265 height 13
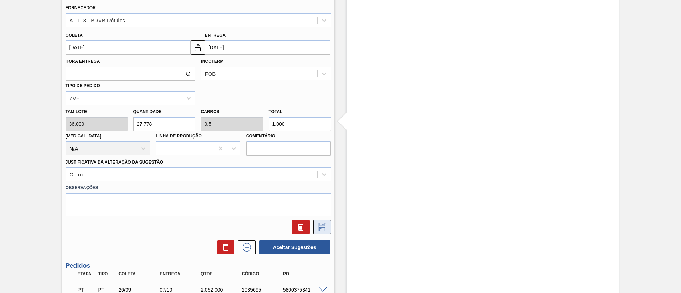
click at [316, 230] on icon at bounding box center [321, 227] width 11 height 9
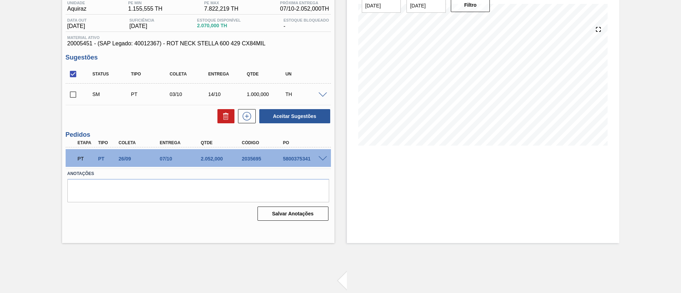
scroll to position [62, 0]
click at [74, 94] on input "checkbox" at bounding box center [73, 94] width 15 height 15
checkbox input "true"
click at [310, 114] on button "Aceitar Sugestões" at bounding box center [294, 116] width 71 height 14
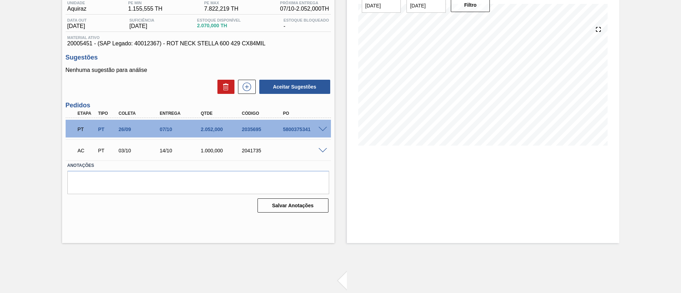
click at [320, 149] on span at bounding box center [322, 150] width 9 height 5
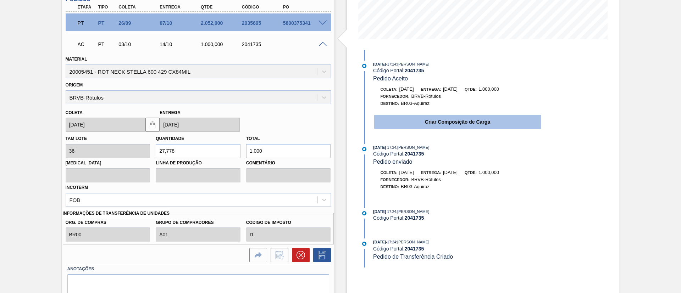
click at [396, 115] on button "Criar Composição de Carga" at bounding box center [457, 122] width 167 height 14
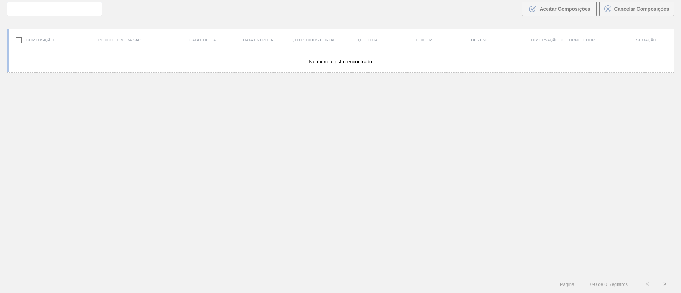
scroll to position [51, 0]
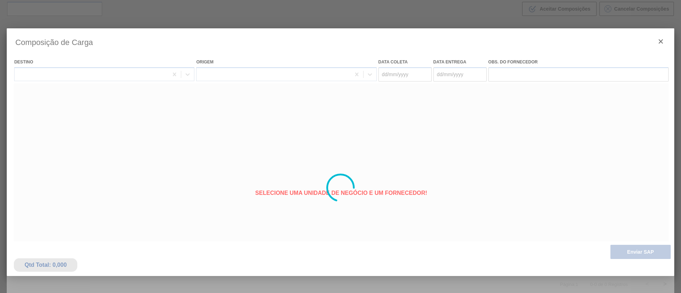
type coleta "[DATE]"
type entrega "[DATE]"
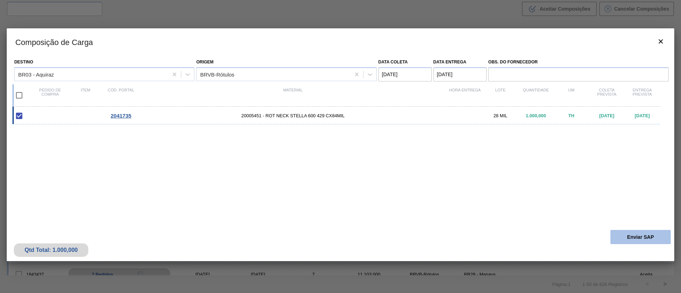
click at [637, 239] on button "Enviar SAP" at bounding box center [640, 237] width 60 height 14
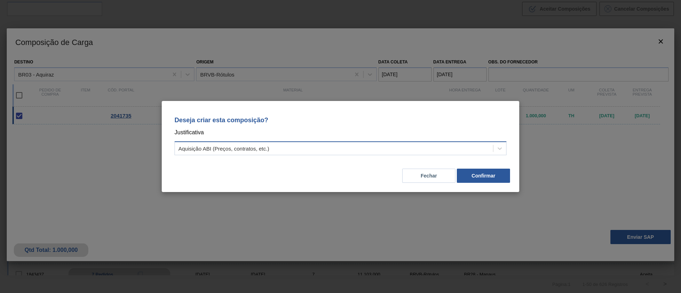
click at [261, 144] on div "Aquisição ABI (Preços, contratos, etc.)" at bounding box center [334, 149] width 318 height 10
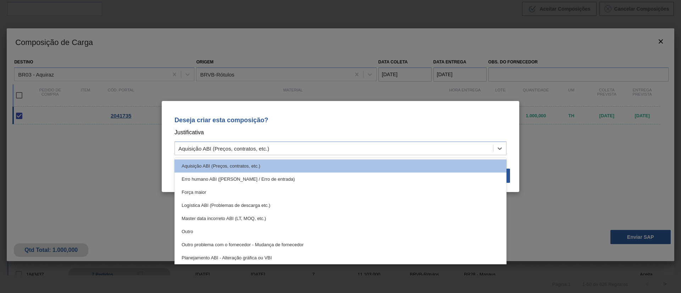
drag, startPoint x: 199, startPoint y: 228, endPoint x: 381, endPoint y: 195, distance: 184.7
click at [200, 228] on div "Outro" at bounding box center [340, 231] width 332 height 13
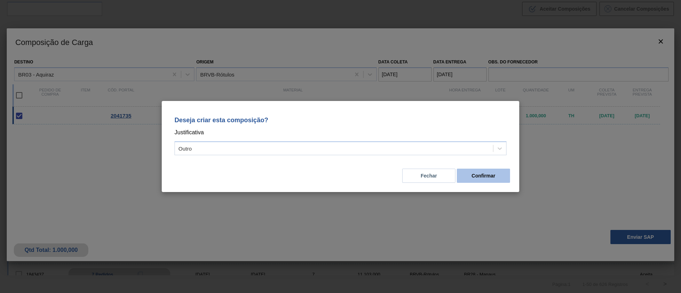
click at [470, 178] on button "Confirmar" at bounding box center [483, 176] width 53 height 14
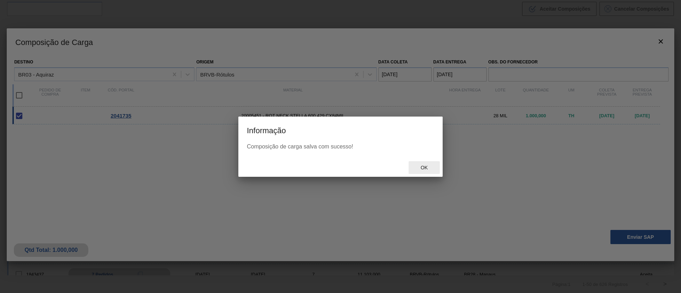
click at [429, 170] on span "Ok" at bounding box center [424, 168] width 18 height 6
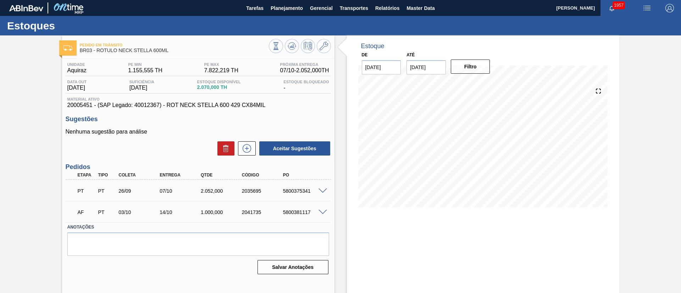
click at [298, 212] on div "5800381117" at bounding box center [304, 212] width 46 height 6
copy div "5800381117"
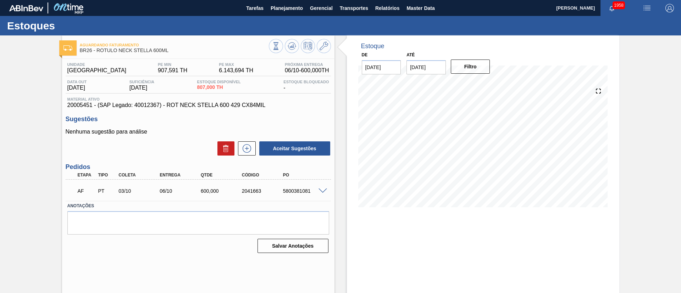
click at [322, 190] on span at bounding box center [322, 191] width 9 height 5
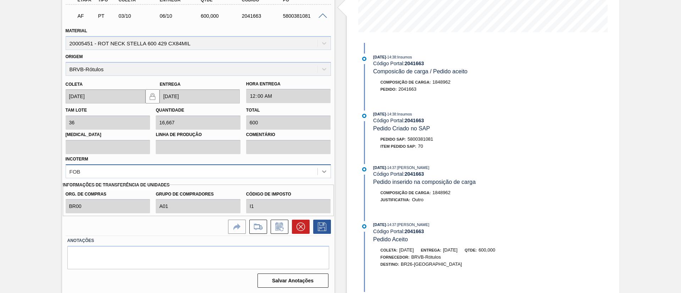
scroll to position [176, 0]
click at [299, 222] on icon at bounding box center [300, 226] width 9 height 9
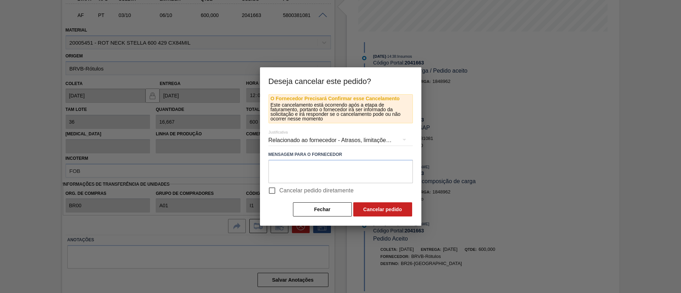
click at [304, 193] on span "Cancelar pedido diretamente" at bounding box center [316, 190] width 74 height 9
click at [279, 193] on input "Cancelar pedido diretamente" at bounding box center [271, 190] width 15 height 15
checkbox input "true"
click at [362, 206] on button "Cancelar pedido" at bounding box center [382, 209] width 59 height 14
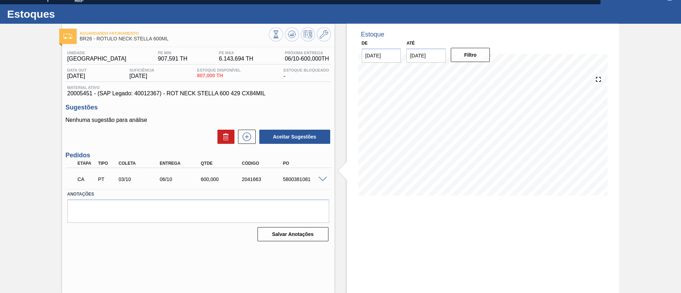
scroll to position [12, 0]
click at [244, 136] on icon at bounding box center [246, 137] width 11 height 9
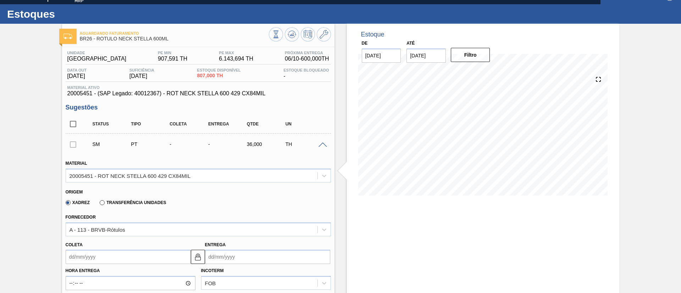
scroll to position [171, 0]
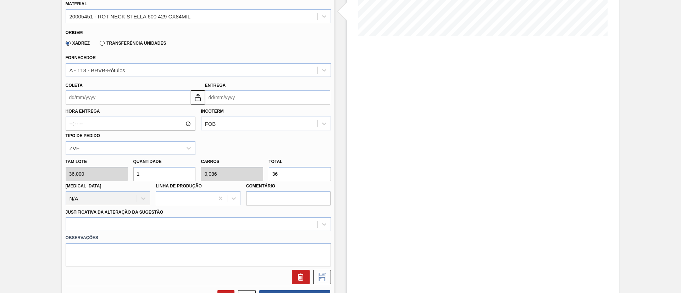
click at [87, 102] on input "Coleta" at bounding box center [128, 97] width 125 height 14
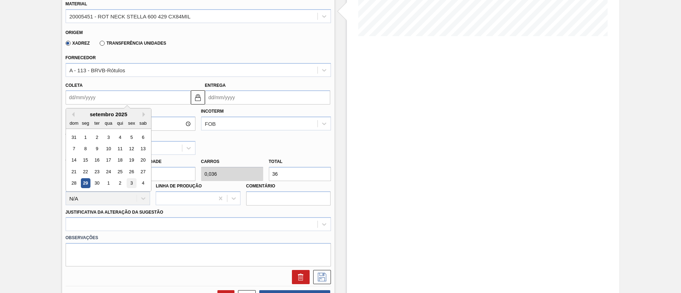
click at [127, 183] on div "3" at bounding box center [132, 184] width 10 height 10
type input "[DATE]"
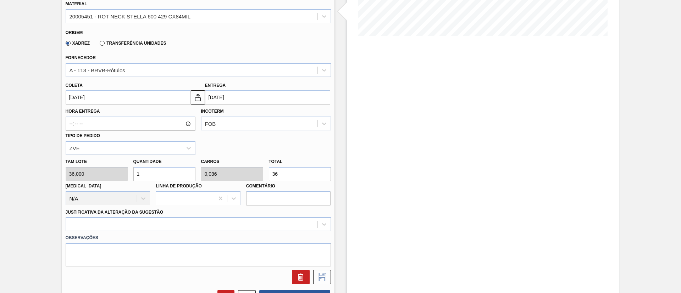
click at [246, 175] on div "[PERSON_NAME] 36,000 Quantidade 1 Carros 0,036 Total 36 [MEDICAL_DATA] N/A Linh…" at bounding box center [198, 180] width 271 height 51
type input "0,111"
type input "0,004"
type input "4"
type input "1,111"
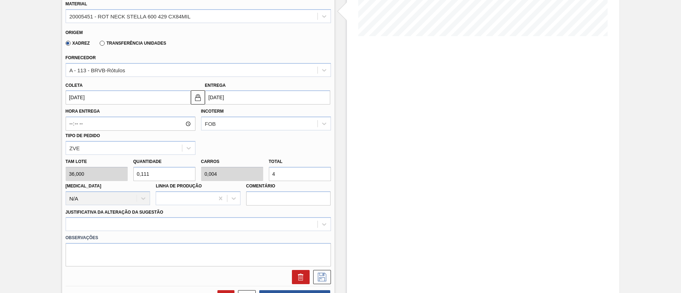
type input "0,04"
type input "40"
type input "11,111"
type input "0,4"
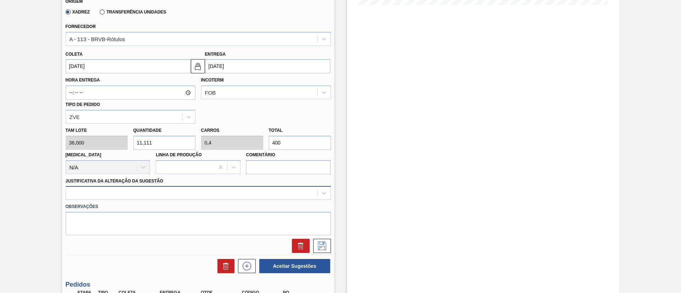
scroll to position [224, 0]
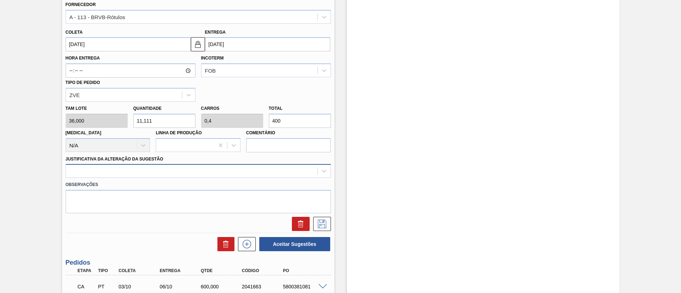
type input "400"
click at [171, 172] on div at bounding box center [191, 171] width 251 height 10
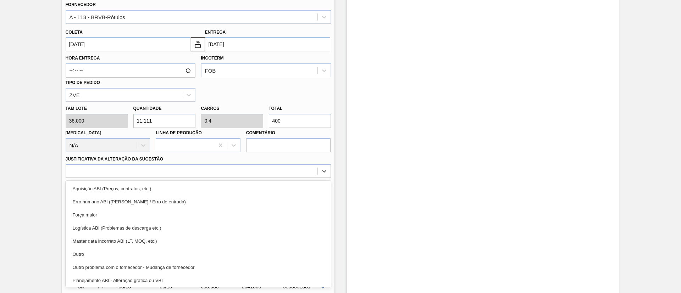
drag, startPoint x: 123, startPoint y: 251, endPoint x: 158, endPoint y: 241, distance: 36.3
click at [123, 252] on div "Outro" at bounding box center [198, 254] width 265 height 13
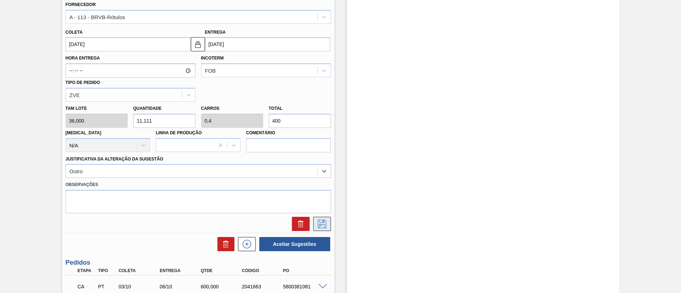
click at [318, 218] on button at bounding box center [322, 224] width 18 height 14
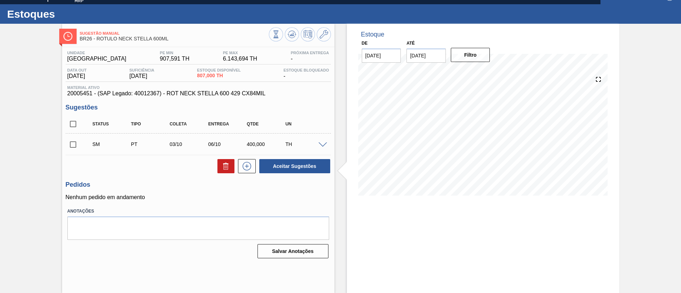
scroll to position [12, 0]
click at [72, 142] on input "checkbox" at bounding box center [73, 144] width 15 height 15
click at [270, 164] on button "Aceitar Sugestões" at bounding box center [294, 166] width 71 height 14
checkbox input "false"
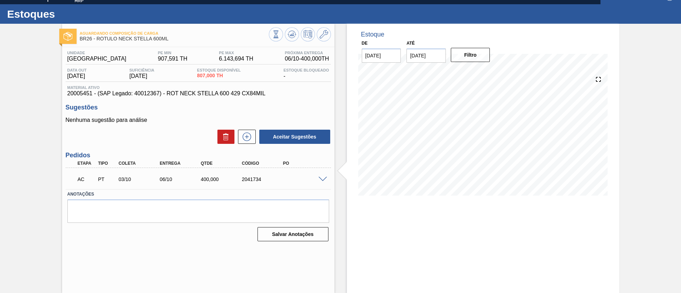
click at [322, 176] on div at bounding box center [324, 178] width 14 height 5
click at [323, 177] on span at bounding box center [322, 179] width 9 height 5
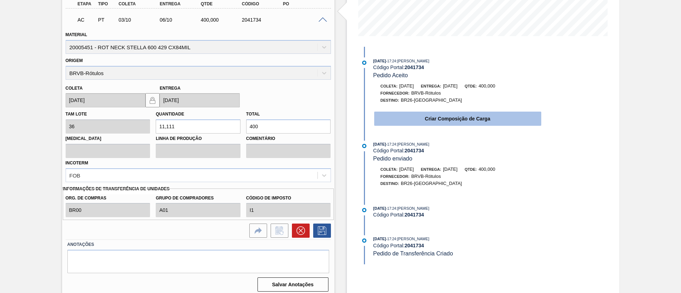
click at [391, 118] on button "Criar Composição de Carga" at bounding box center [457, 119] width 167 height 14
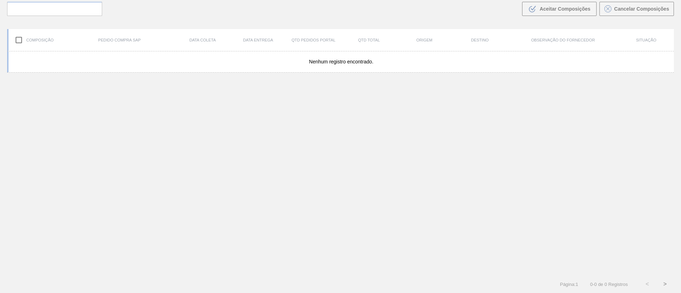
scroll to position [51, 0]
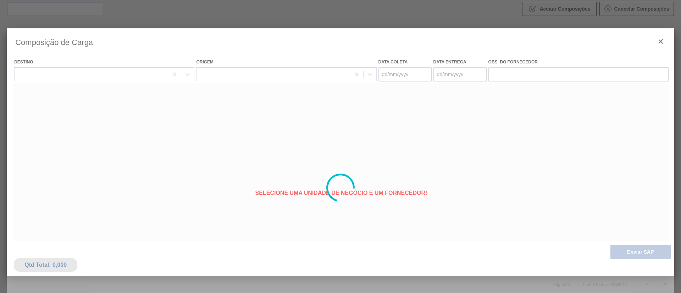
type coleta "[DATE]"
type entrega "[DATE]"
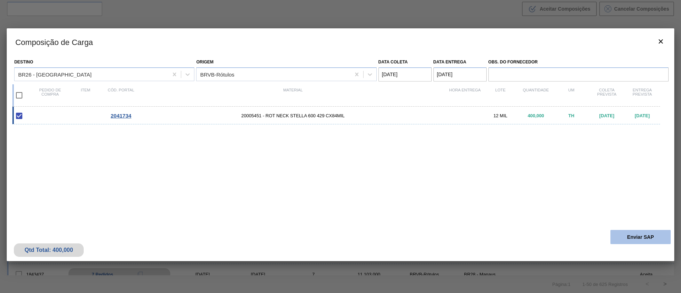
click at [641, 241] on button "Enviar SAP" at bounding box center [640, 237] width 60 height 14
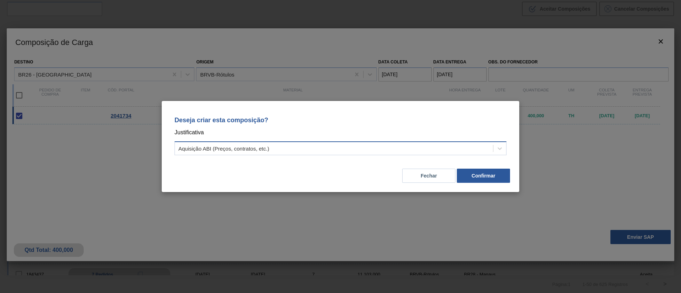
click at [338, 146] on div "Aquisição ABI (Preços, contratos, etc.)" at bounding box center [334, 149] width 318 height 10
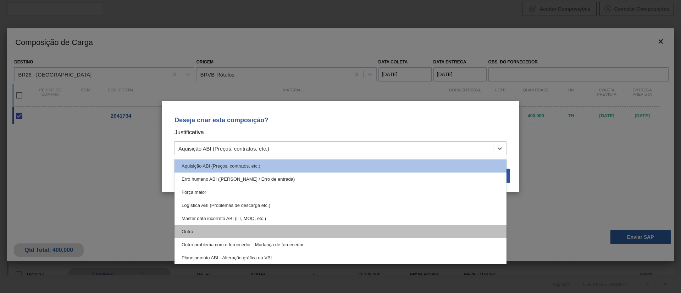
click at [219, 229] on div "Outro" at bounding box center [340, 231] width 332 height 13
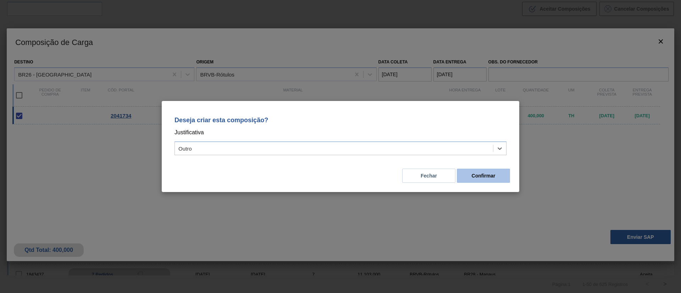
click at [486, 177] on button "Confirmar" at bounding box center [483, 176] width 53 height 14
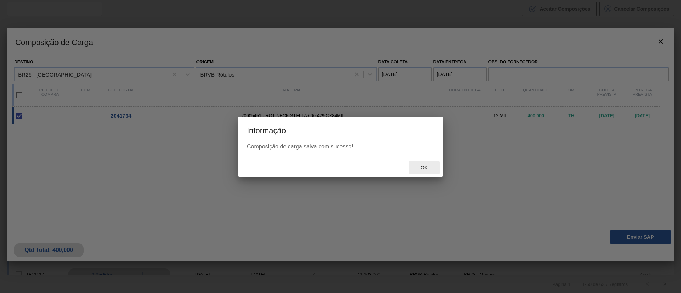
click at [436, 168] on div "Ok" at bounding box center [423, 167] width 31 height 13
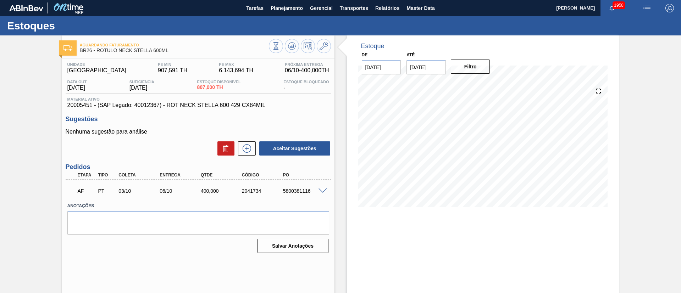
click at [300, 188] on div "5800381116" at bounding box center [304, 191] width 46 height 6
copy div "5800381116"
